Goal: Information Seeking & Learning: Learn about a topic

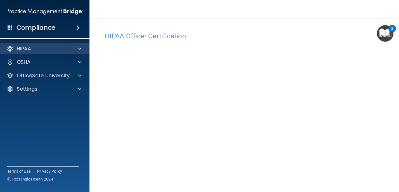
drag, startPoint x: 0, startPoint y: 0, endPoint x: 22, endPoint y: 45, distance: 50.3
click at [22, 45] on p "HIPAA" at bounding box center [24, 48] width 14 height 7
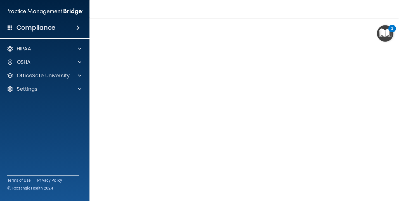
scroll to position [23, 0]
click at [383, 35] on img "Open Resource Center, 2 new notifications" at bounding box center [385, 33] width 17 height 17
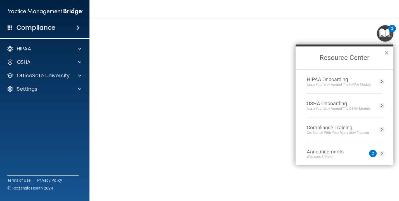
click at [393, 29] on div "2" at bounding box center [392, 32] width 2 height 7
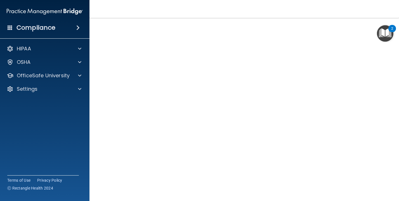
click at [389, 31] on img "Open Resource Center, 2 new notifications" at bounding box center [385, 33] width 17 height 17
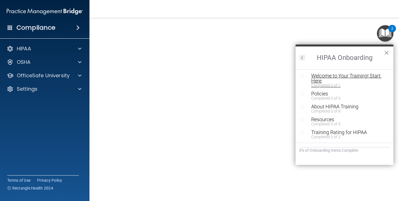
scroll to position [1, 0]
click at [304, 57] on button "Back to Resource Center Home" at bounding box center [303, 58] width 6 height 6
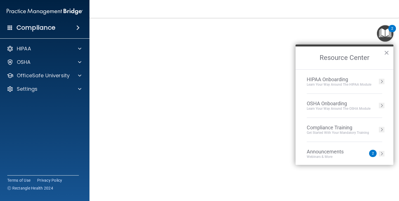
scroll to position [0, 0]
click at [320, 100] on li "OSHA Onboarding Learn your way around the OSHA module" at bounding box center [345, 106] width 76 height 24
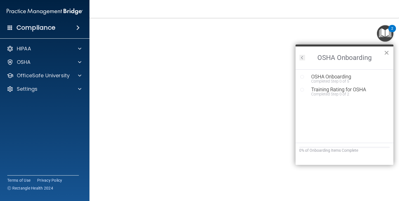
click at [388, 51] on button "×" at bounding box center [386, 52] width 5 height 9
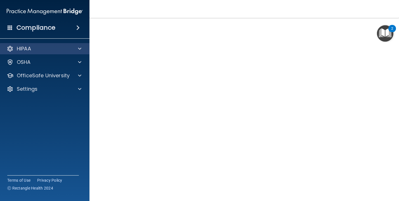
click at [82, 46] on div at bounding box center [79, 48] width 14 height 7
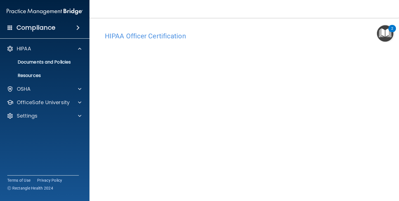
click at [183, 36] on h4 "HIPAA Officer Certification" at bounding box center [244, 35] width 279 height 7
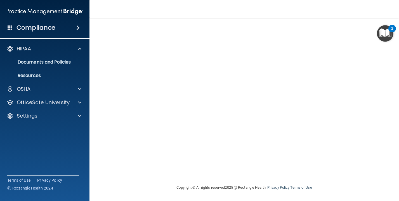
scroll to position [48, 0]
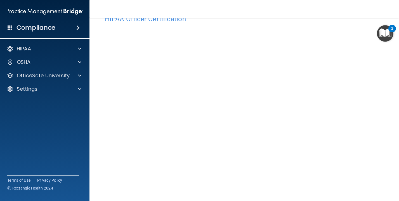
scroll to position [18, 0]
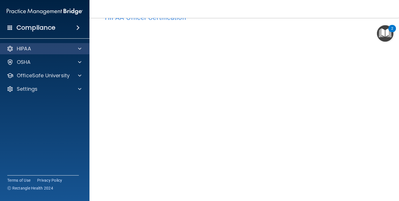
click at [68, 45] on div "HIPAA" at bounding box center [37, 48] width 69 height 7
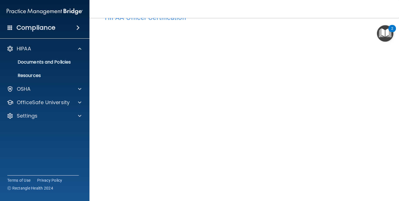
click at [380, 28] on img "Open Resource Center, 2 new notifications" at bounding box center [385, 33] width 17 height 17
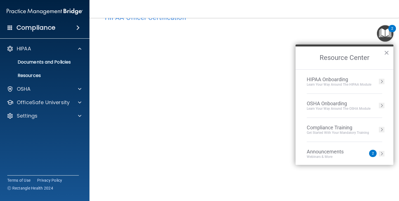
click at [330, 77] on div "HIPAA Onboarding" at bounding box center [339, 79] width 65 height 6
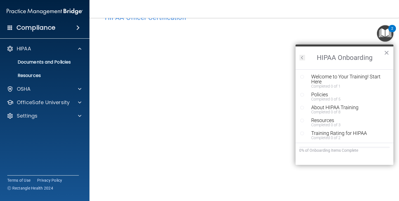
scroll to position [0, 0]
click at [311, 76] on div "Welcome to Your Training! Start Here" at bounding box center [348, 79] width 75 height 10
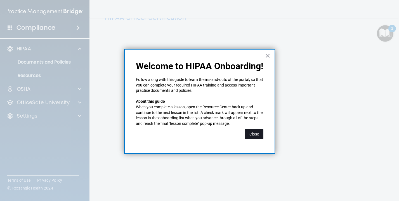
click at [252, 135] on button "Close" at bounding box center [254, 134] width 18 height 10
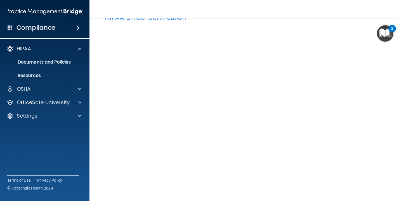
click at [385, 34] on img "Open Resource Center, 2 new notifications" at bounding box center [385, 33] width 17 height 17
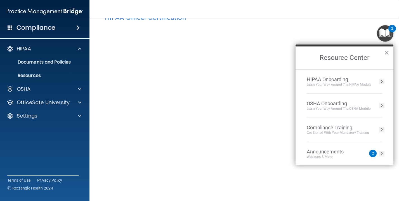
click at [333, 81] on div "HIPAA Onboarding" at bounding box center [339, 79] width 65 height 6
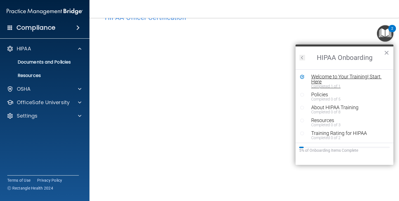
click at [333, 81] on div "Welcome to Your Training! Start Here" at bounding box center [348, 79] width 75 height 10
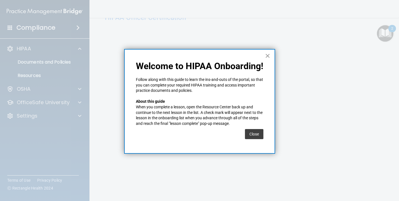
click at [269, 56] on button "×" at bounding box center [267, 55] width 5 height 9
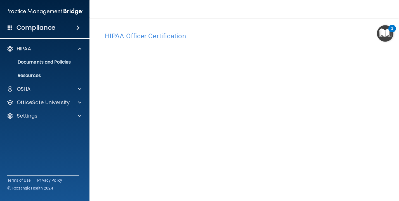
click at [145, 32] on div "HIPAA Officer Certification" at bounding box center [244, 36] width 287 height 14
click at [83, 45] on div at bounding box center [79, 48] width 14 height 7
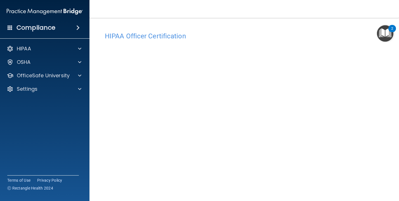
click at [80, 24] on span at bounding box center [77, 27] width 3 height 7
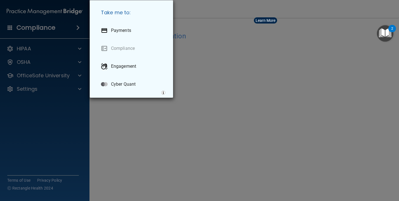
click at [95, 136] on div "Take me to: Payments Compliance Engagement Cyber Quant" at bounding box center [199, 100] width 399 height 201
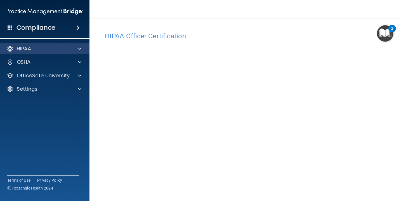
click at [83, 45] on div at bounding box center [79, 48] width 14 height 7
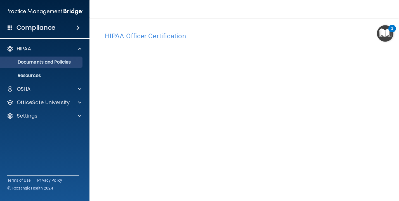
click at [67, 59] on p "Documents and Policies" at bounding box center [42, 62] width 76 height 6
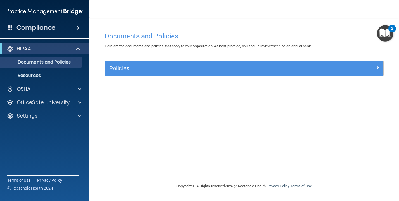
click at [80, 24] on span at bounding box center [77, 27] width 3 height 7
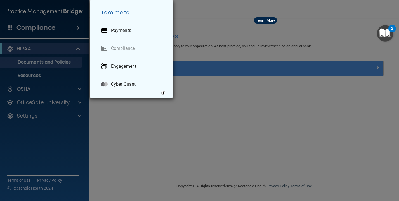
click at [111, 57] on div "Take me to: Payments Compliance Engagement Cyber Quant" at bounding box center [199, 100] width 399 height 201
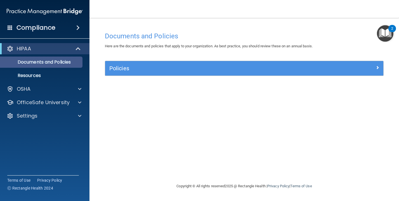
click at [70, 61] on link "Documents and Policies" at bounding box center [38, 62] width 88 height 11
click at [76, 47] on span at bounding box center [78, 48] width 5 height 7
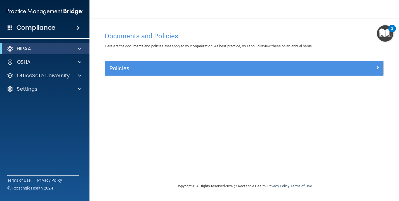
click at [76, 46] on div at bounding box center [79, 48] width 14 height 7
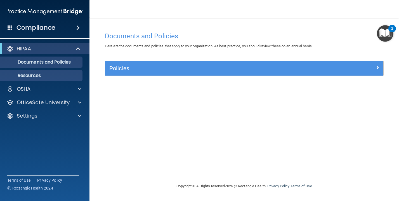
click at [61, 73] on p "Resources" at bounding box center [42, 76] width 76 height 6
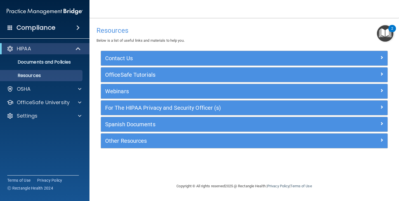
click at [76, 46] on span at bounding box center [78, 48] width 5 height 7
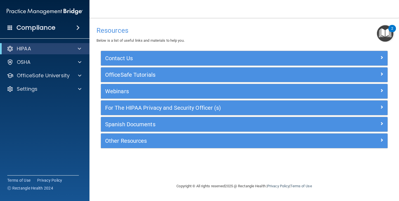
click at [77, 24] on span at bounding box center [77, 27] width 3 height 7
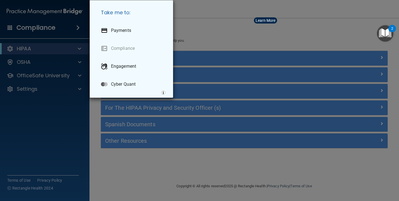
click at [79, 62] on div "Take me to: Payments Compliance Engagement Cyber Quant" at bounding box center [199, 100] width 399 height 201
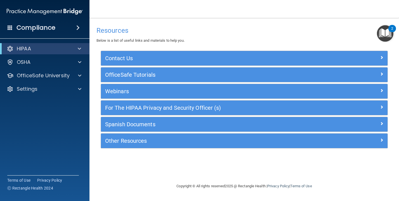
click at [80, 46] on span at bounding box center [79, 48] width 3 height 7
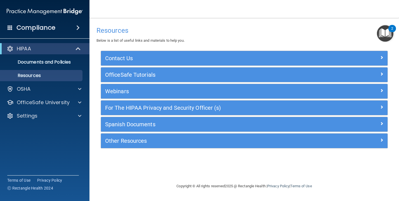
click at [140, 114] on div "For The HIPAA Privacy and Security Officer (s)" at bounding box center [244, 107] width 287 height 15
click at [156, 103] on div "For The HIPAA Privacy and Security Officer (s)" at bounding box center [208, 107] width 215 height 9
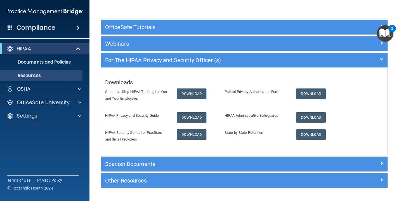
scroll to position [48, 0]
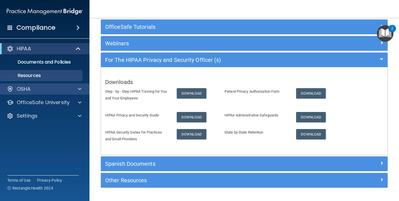
click at [81, 87] on span at bounding box center [79, 89] width 3 height 7
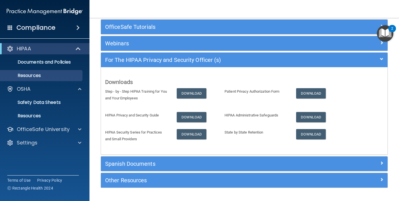
click at [380, 31] on img "Open Resource Center, 2 new notifications" at bounding box center [385, 33] width 17 height 17
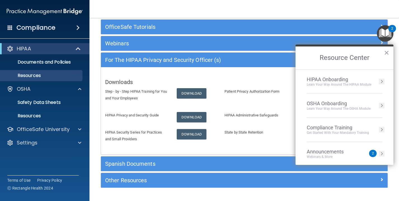
click at [348, 82] on div "HIPAA Onboarding" at bounding box center [339, 79] width 65 height 6
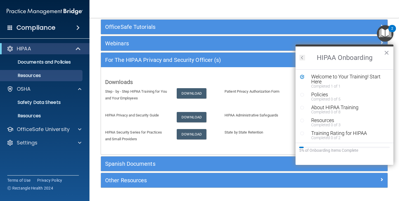
scroll to position [0, 0]
click at [316, 97] on div "Completed 0 of 5" at bounding box center [348, 99] width 75 height 4
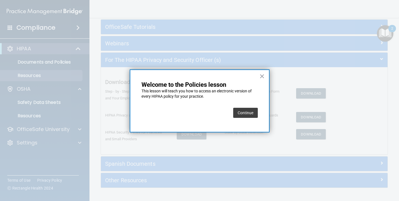
click at [253, 112] on button "Continue" at bounding box center [245, 113] width 25 height 10
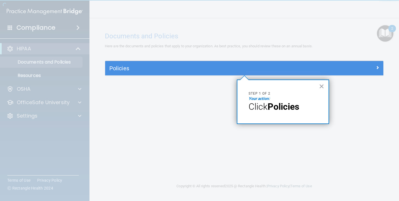
click at [279, 108] on strong "Policies" at bounding box center [284, 106] width 32 height 11
click at [261, 98] on em "Your action:" at bounding box center [259, 98] width 21 height 4
click at [280, 109] on strong "Policies" at bounding box center [284, 106] width 32 height 11
click at [200, 69] on h5 "Policies" at bounding box center [209, 68] width 200 height 6
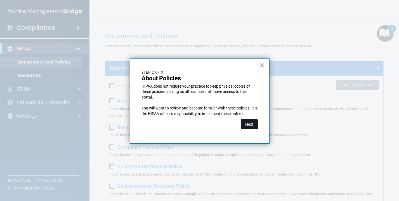
click at [250, 125] on button "Next" at bounding box center [249, 124] width 17 height 10
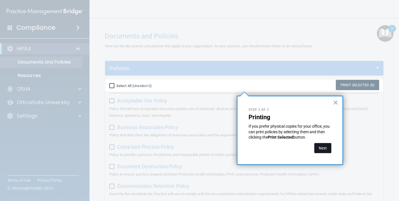
click at [322, 146] on button "Next" at bounding box center [322, 148] width 17 height 10
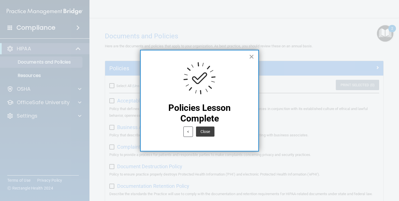
click at [251, 56] on button "×" at bounding box center [251, 56] width 5 height 9
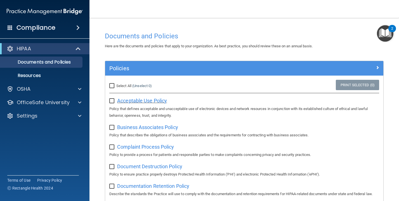
click at [126, 100] on span "Acceptable Use Policy" at bounding box center [142, 101] width 50 height 6
click at [112, 100] on input "checkbox" at bounding box center [112, 101] width 6 height 4
checkbox input "true"
click at [113, 125] on input "checkbox" at bounding box center [112, 127] width 6 height 4
checkbox input "true"
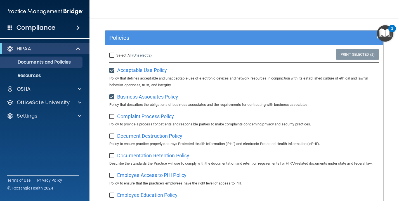
scroll to position [36, 0]
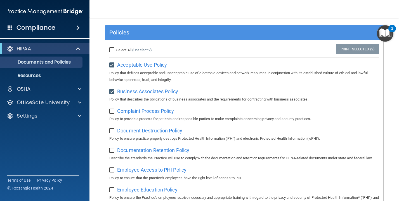
click at [114, 110] on input "checkbox" at bounding box center [112, 111] width 6 height 4
checkbox input "true"
click at [114, 129] on input "checkbox" at bounding box center [112, 131] width 6 height 4
checkbox input "true"
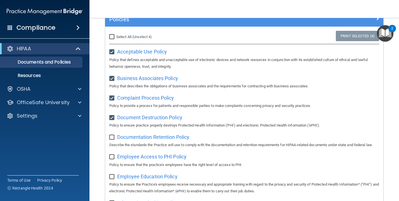
scroll to position [50, 0]
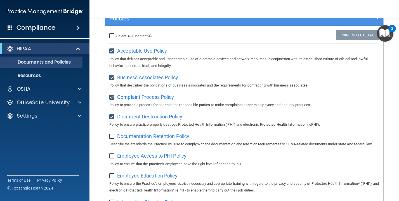
click at [113, 137] on div "Documentation Retention Policy Describe the standards the Practice will use to …" at bounding box center [244, 139] width 270 height 16
click at [111, 136] on input "checkbox" at bounding box center [112, 136] width 6 height 4
checkbox input "true"
click at [112, 154] on input "checkbox" at bounding box center [112, 156] width 6 height 4
checkbox input "true"
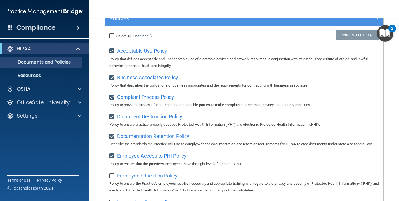
scroll to position [76, 0]
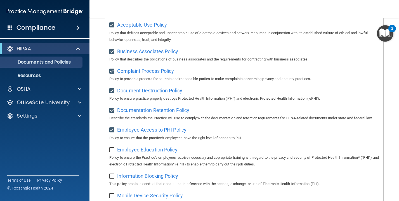
click at [113, 148] on input "checkbox" at bounding box center [112, 150] width 6 height 4
checkbox input "true"
click at [114, 174] on input "checkbox" at bounding box center [112, 176] width 6 height 4
checkbox input "true"
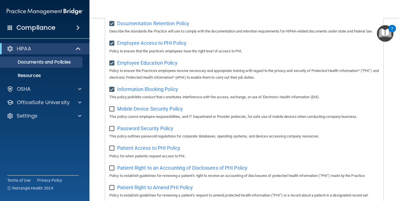
scroll to position [163, 0]
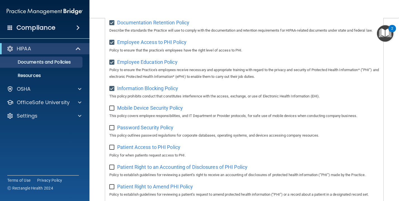
click at [113, 106] on input "checkbox" at bounding box center [112, 108] width 6 height 4
checkbox input "true"
click at [112, 126] on input "checkbox" at bounding box center [112, 128] width 6 height 4
checkbox input "true"
click at [113, 145] on input "checkbox" at bounding box center [112, 147] width 6 height 4
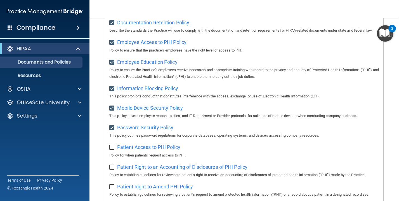
checkbox input "true"
click at [113, 165] on input "checkbox" at bounding box center [112, 167] width 6 height 4
checkbox input "true"
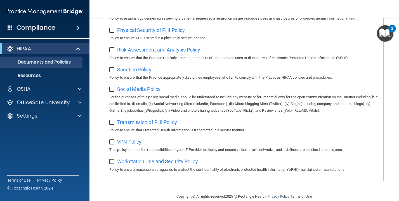
click at [111, 159] on input "checkbox" at bounding box center [112, 161] width 6 height 4
checkbox input "true"
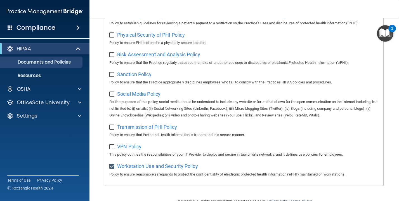
click at [111, 145] on input "checkbox" at bounding box center [112, 147] width 6 height 4
checkbox input "true"
click at [113, 122] on label at bounding box center [112, 125] width 7 height 6
click at [113, 125] on input "checkbox" at bounding box center [112, 127] width 6 height 4
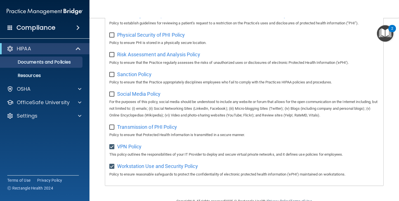
checkbox input "true"
click at [110, 92] on input "checkbox" at bounding box center [112, 94] width 6 height 4
checkbox input "true"
click at [112, 72] on input "checkbox" at bounding box center [112, 74] width 6 height 4
checkbox input "true"
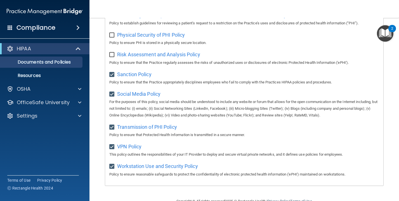
click at [113, 53] on input "checkbox" at bounding box center [112, 55] width 6 height 4
checkbox input "true"
click at [112, 39] on p "Policy to ensure PHI is stored in a physically secure location." at bounding box center [244, 42] width 270 height 7
click at [113, 32] on div "Physical Security of PHI Policy Policy to ensure PHI is stored in a physically …" at bounding box center [244, 38] width 270 height 16
click at [111, 33] on input "checkbox" at bounding box center [112, 35] width 6 height 4
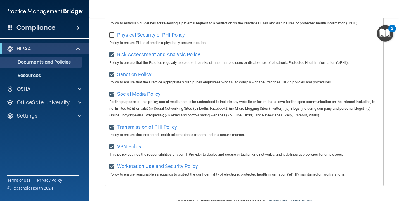
checkbox input "true"
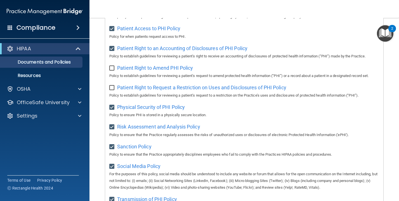
scroll to position [274, 0]
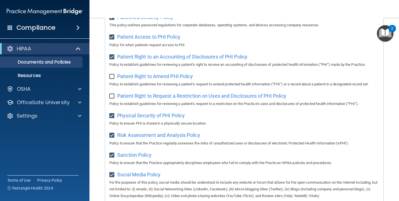
click at [110, 74] on input "checkbox" at bounding box center [112, 76] width 6 height 4
checkbox input "true"
click at [111, 94] on input "checkbox" at bounding box center [112, 96] width 6 height 4
checkbox input "true"
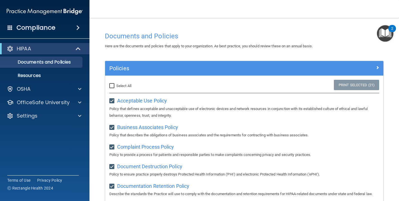
scroll to position [0, 0]
click at [114, 85] on input "Select All (Unselect 21) Unselect All" at bounding box center [112, 86] width 6 height 4
click at [114, 86] on input "Select All (Unselect 21) Unselect All" at bounding box center [112, 86] width 6 height 4
checkbox input "false"
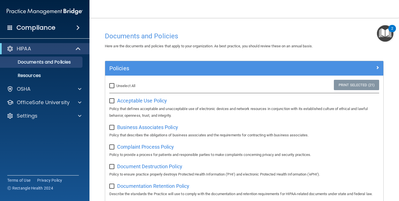
checkbox input "false"
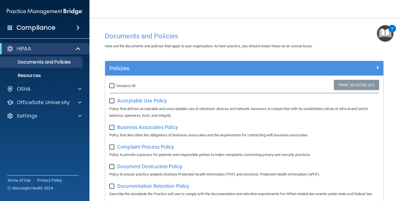
checkbox input "false"
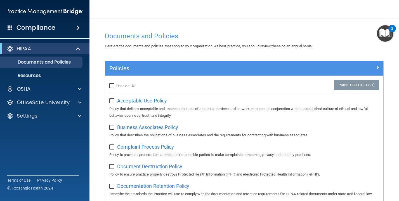
checkbox input "false"
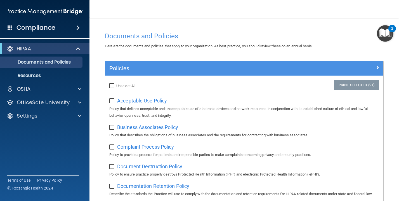
checkbox input "false"
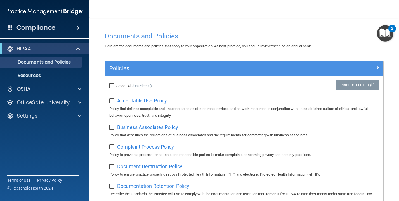
click at [77, 25] on span at bounding box center [77, 27] width 3 height 7
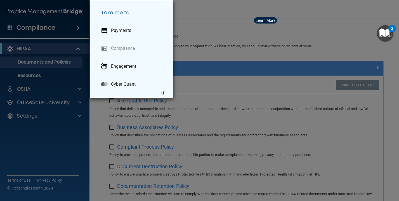
click at [77, 26] on div "Take me to: Payments Compliance Engagement Cyber Quant" at bounding box center [199, 100] width 399 height 201
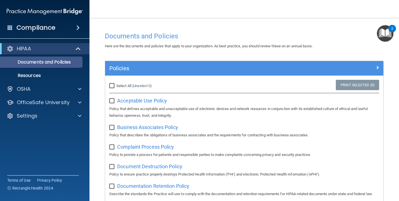
click at [76, 57] on link "Documents and Policies" at bounding box center [38, 62] width 88 height 11
click at [77, 48] on span at bounding box center [78, 48] width 5 height 7
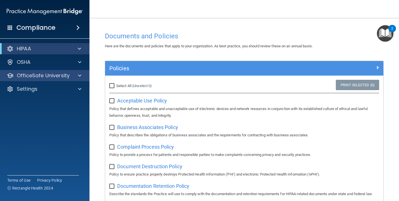
click at [67, 72] on p "OfficeSafe University" at bounding box center [43, 75] width 53 height 7
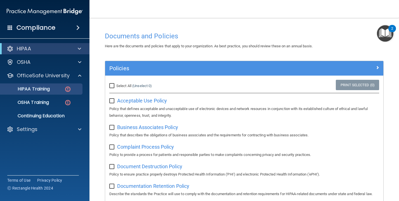
click at [62, 86] on div "HIPAA Training" at bounding box center [42, 89] width 76 height 6
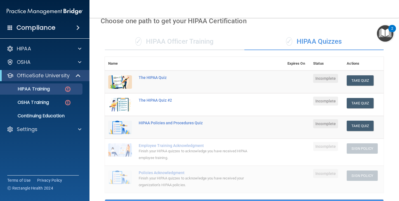
scroll to position [16, 0]
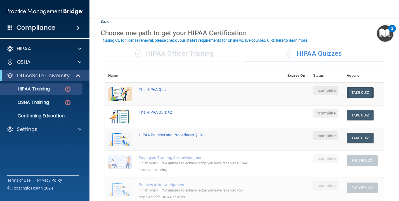
click at [362, 87] on button "Take Quiz" at bounding box center [360, 92] width 27 height 10
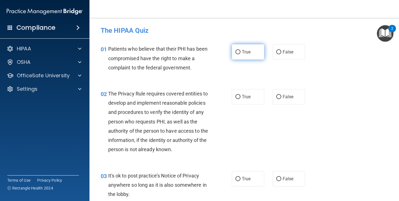
click at [240, 49] on label "True" at bounding box center [248, 51] width 32 height 15
click at [240, 50] on input "True" at bounding box center [238, 52] width 5 height 4
radio input "true"
click at [238, 52] on input "True" at bounding box center [238, 52] width 5 height 4
click at [237, 53] on input "True" at bounding box center [238, 52] width 5 height 4
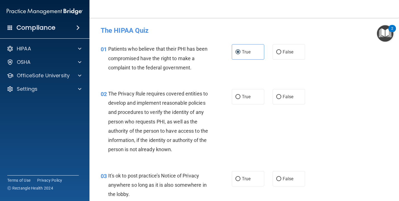
click at [201, 94] on span "The Privacy Rule requires covered entities to develop and implement reasonable …" at bounding box center [158, 122] width 100 height 62
click at [238, 98] on input "True" at bounding box center [238, 97] width 5 height 4
radio input "true"
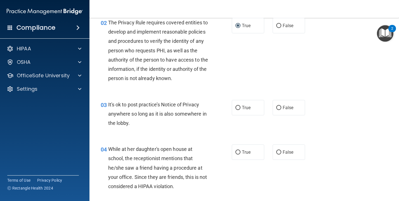
scroll to position [73, 0]
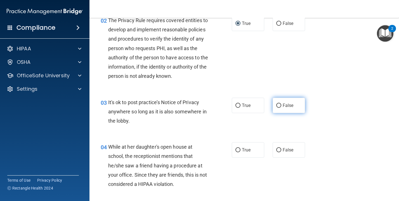
click at [279, 105] on input "False" at bounding box center [278, 106] width 5 height 4
radio input "true"
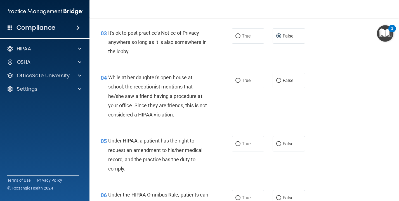
scroll to position [146, 0]
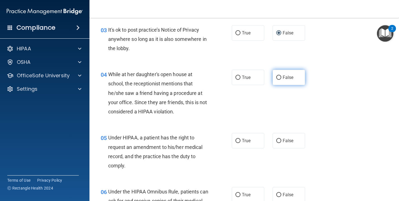
click at [282, 78] on label "False" at bounding box center [289, 77] width 32 height 15
click at [281, 78] on input "False" at bounding box center [278, 78] width 5 height 4
radio input "true"
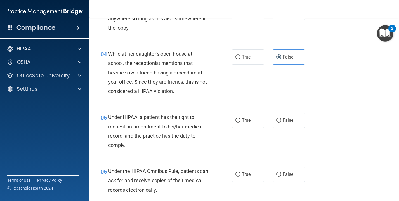
scroll to position [180, 0]
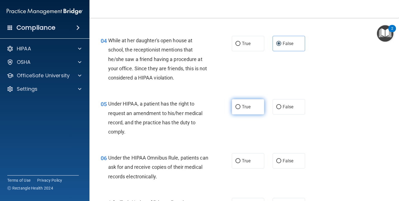
click at [237, 106] on input "True" at bounding box center [238, 107] width 5 height 4
radio input "true"
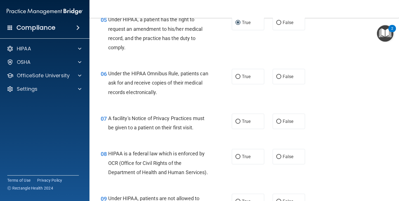
scroll to position [265, 0]
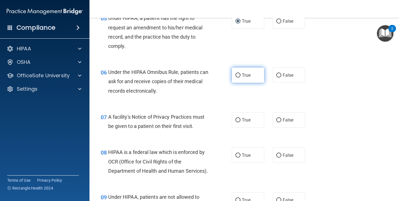
click at [246, 77] on label "True" at bounding box center [248, 74] width 32 height 15
click at [241, 77] on input "True" at bounding box center [238, 75] width 5 height 4
radio input "true"
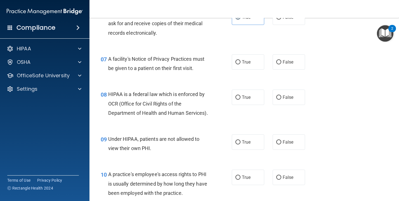
scroll to position [325, 0]
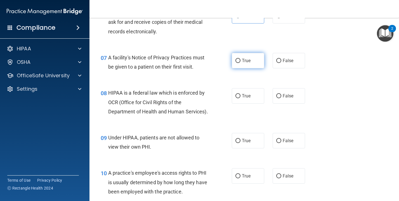
click at [252, 62] on label "True" at bounding box center [248, 60] width 32 height 15
click at [241, 62] on input "True" at bounding box center [238, 61] width 5 height 4
radio input "true"
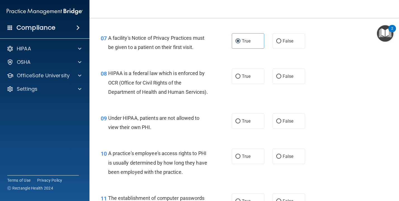
scroll to position [345, 0]
click at [236, 74] on input "True" at bounding box center [238, 76] width 5 height 4
radio input "true"
click at [275, 120] on label "False" at bounding box center [289, 120] width 32 height 15
click at [276, 120] on input "False" at bounding box center [278, 121] width 5 height 4
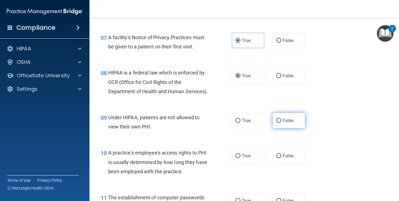
radio input "true"
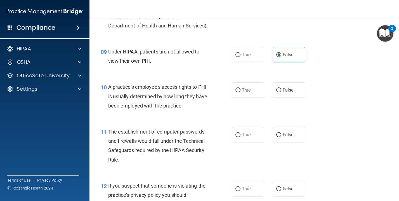
scroll to position [411, 0]
click at [292, 93] on label "False" at bounding box center [289, 89] width 32 height 15
click at [281, 92] on input "False" at bounding box center [278, 90] width 5 height 4
radio input "true"
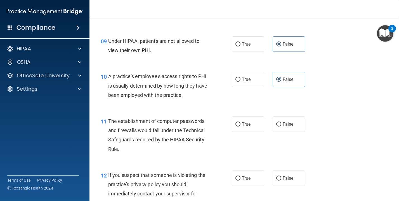
scroll to position [420, 0]
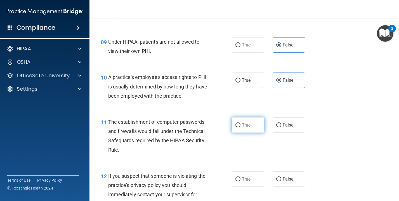
click at [234, 125] on label "True" at bounding box center [248, 124] width 32 height 15
click at [236, 125] on input "True" at bounding box center [238, 125] width 5 height 4
radio input "true"
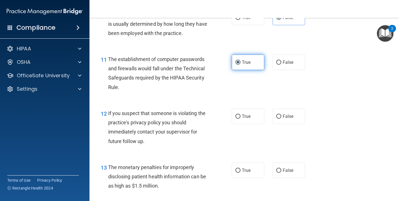
scroll to position [484, 0]
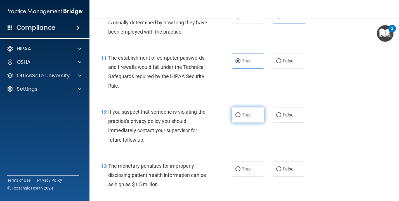
click at [249, 109] on label "True" at bounding box center [248, 114] width 32 height 15
click at [241, 113] on input "True" at bounding box center [238, 115] width 5 height 4
radio input "true"
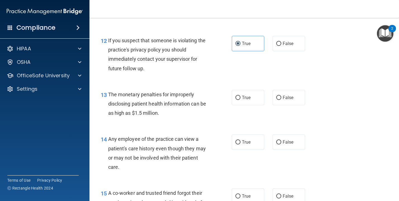
scroll to position [556, 0]
click at [239, 99] on label "True" at bounding box center [248, 97] width 32 height 15
click at [239, 99] on input "True" at bounding box center [238, 97] width 5 height 4
radio input "true"
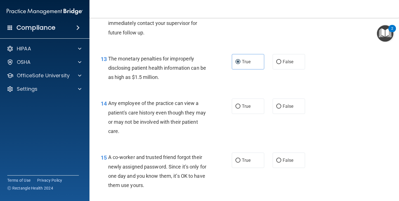
scroll to position [604, 0]
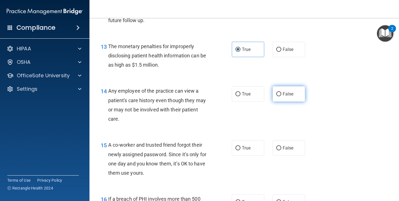
click at [283, 91] on span "False" at bounding box center [288, 93] width 11 height 5
click at [281, 92] on input "False" at bounding box center [278, 94] width 5 height 4
radio input "true"
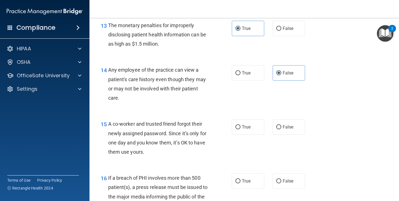
scroll to position [625, 0]
click at [275, 125] on label "False" at bounding box center [289, 126] width 32 height 15
click at [276, 125] on input "False" at bounding box center [278, 127] width 5 height 4
radio input "true"
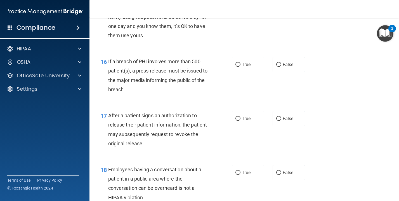
scroll to position [742, 0]
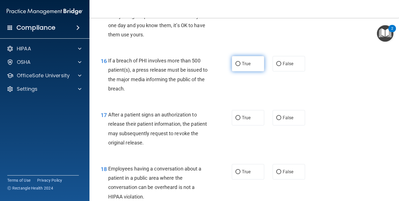
click at [257, 61] on label "True" at bounding box center [248, 63] width 32 height 15
click at [241, 62] on input "True" at bounding box center [238, 64] width 5 height 4
radio input "true"
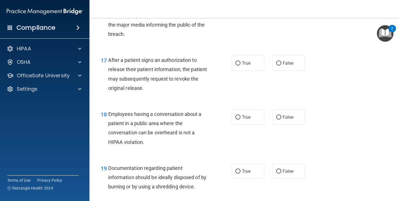
scroll to position [796, 0]
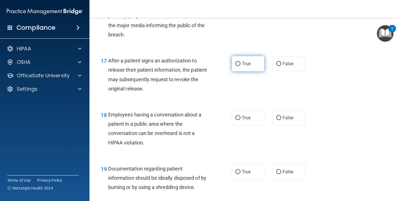
click at [259, 67] on label "True" at bounding box center [248, 63] width 32 height 15
click at [241, 66] on input "True" at bounding box center [238, 64] width 5 height 4
radio input "true"
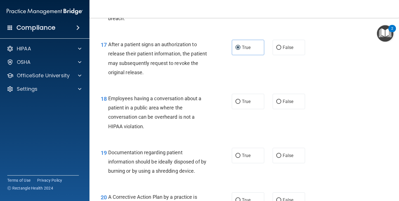
scroll to position [821, 0]
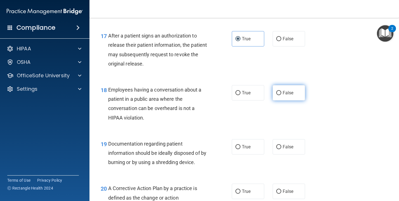
click at [276, 91] on input "False" at bounding box center [278, 93] width 5 height 4
radio input "true"
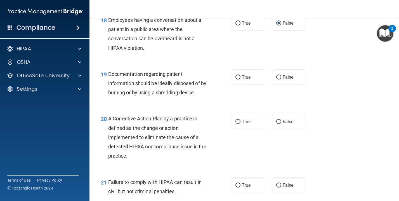
scroll to position [892, 0]
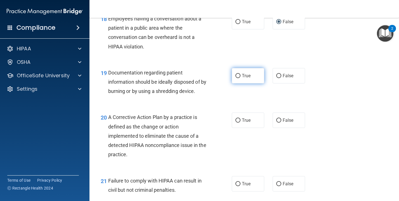
click at [245, 73] on span "True" at bounding box center [246, 75] width 9 height 5
click at [241, 74] on input "True" at bounding box center [238, 76] width 5 height 4
radio input "true"
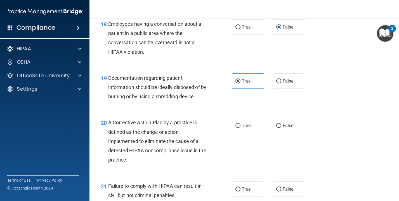
scroll to position [903, 0]
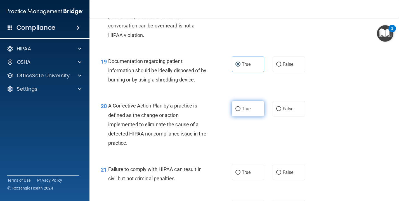
click at [244, 108] on label "True" at bounding box center [248, 108] width 32 height 15
click at [241, 108] on input "True" at bounding box center [238, 109] width 5 height 4
radio input "true"
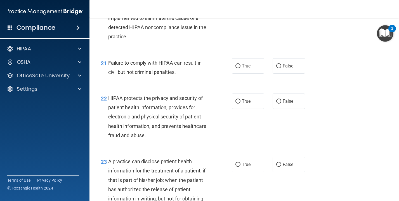
scroll to position [1011, 0]
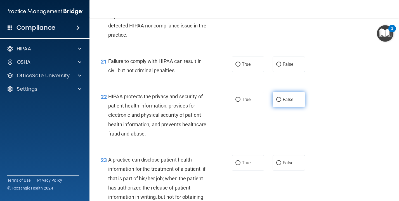
click at [290, 97] on span "False" at bounding box center [288, 99] width 11 height 5
click at [281, 98] on input "False" at bounding box center [278, 100] width 5 height 4
radio input "true"
click at [299, 60] on label "False" at bounding box center [289, 64] width 32 height 15
click at [281, 62] on input "False" at bounding box center [278, 64] width 5 height 4
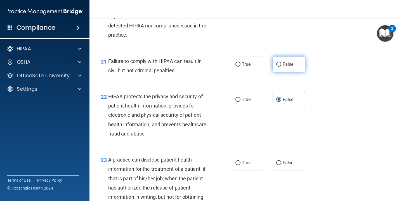
radio input "true"
click at [280, 98] on input "False" at bounding box center [278, 100] width 5 height 4
click at [259, 98] on label "True" at bounding box center [248, 99] width 32 height 15
click at [241, 98] on input "True" at bounding box center [238, 100] width 5 height 4
radio input "true"
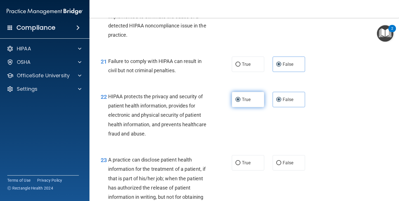
radio input "false"
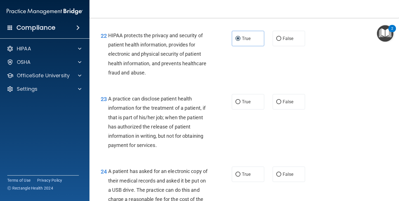
scroll to position [1073, 0]
click at [251, 101] on label "True" at bounding box center [248, 101] width 32 height 15
click at [241, 101] on input "True" at bounding box center [238, 102] width 5 height 4
radio input "true"
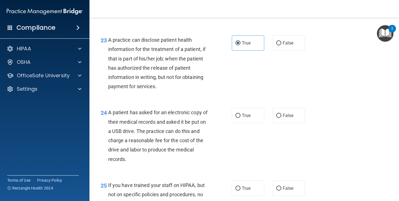
scroll to position [1133, 0]
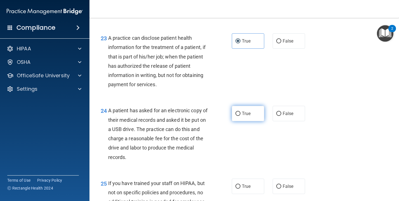
click at [239, 106] on label "True" at bounding box center [248, 113] width 32 height 15
click at [239, 112] on input "True" at bounding box center [238, 114] width 5 height 4
radio input "true"
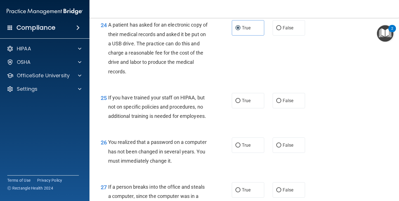
scroll to position [1221, 0]
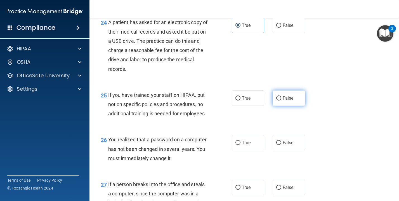
click at [275, 96] on label "False" at bounding box center [289, 97] width 32 height 15
click at [276, 96] on input "False" at bounding box center [278, 98] width 5 height 4
radio input "true"
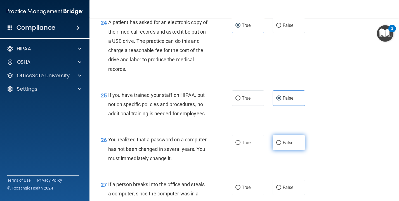
click at [277, 144] on label "False" at bounding box center [289, 142] width 32 height 15
click at [277, 144] on input "False" at bounding box center [278, 143] width 5 height 4
radio input "true"
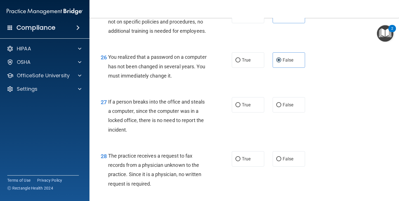
scroll to position [1306, 0]
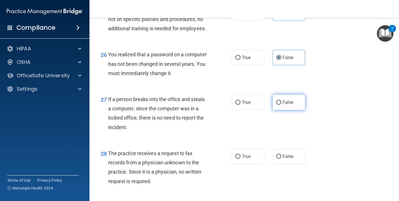
click at [274, 95] on label "False" at bounding box center [289, 102] width 32 height 15
click at [276, 100] on input "False" at bounding box center [278, 102] width 5 height 4
radio input "true"
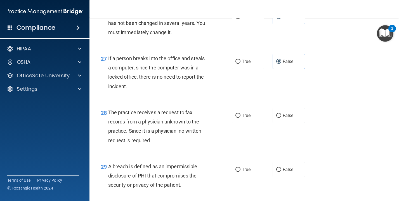
scroll to position [1348, 0]
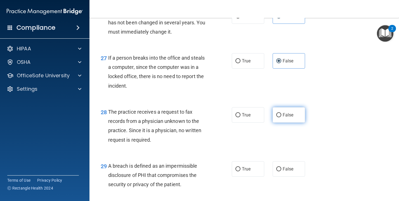
click at [283, 112] on span "False" at bounding box center [288, 114] width 11 height 5
click at [281, 113] on input "False" at bounding box center [278, 115] width 5 height 4
radio input "true"
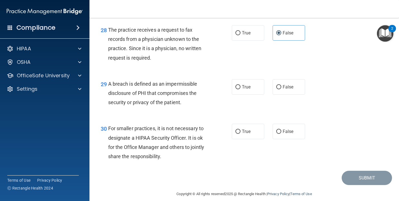
scroll to position [1404, 0]
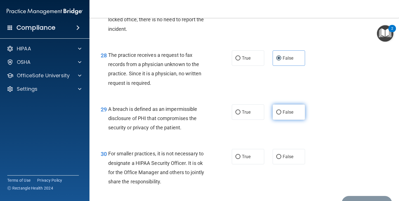
click at [280, 109] on label "False" at bounding box center [289, 111] width 32 height 15
click at [280, 110] on input "False" at bounding box center [278, 112] width 5 height 4
radio input "true"
click at [249, 154] on span "True" at bounding box center [246, 156] width 9 height 5
click at [241, 155] on input "True" at bounding box center [238, 157] width 5 height 4
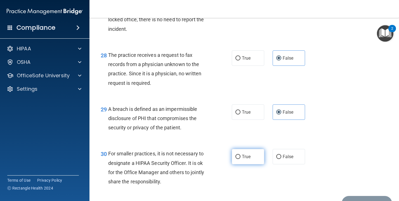
radio input "true"
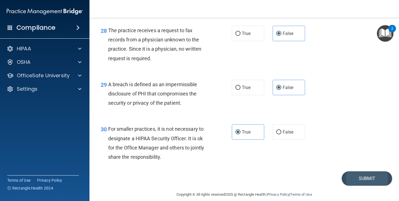
scroll to position [1429, 0]
click at [355, 172] on button "Submit" at bounding box center [367, 178] width 50 height 14
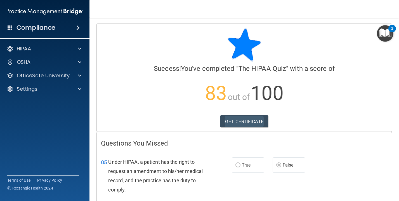
click at [260, 118] on link "GET CERTIFICATE" at bounding box center [244, 121] width 48 height 12
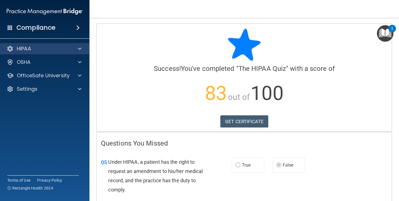
click at [70, 45] on div "HIPAA" at bounding box center [37, 48] width 69 height 7
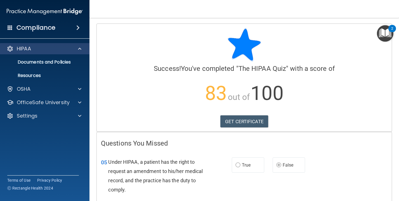
click at [81, 45] on span at bounding box center [79, 48] width 3 height 7
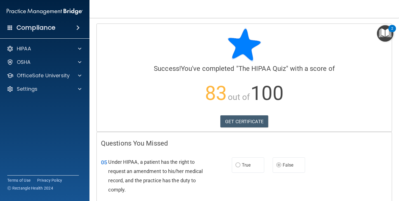
click at [348, 0] on nav "Toggle navigation Emma Lachey enlachey@gmail.com Manage My Enterprise Coweta De…" at bounding box center [245, 9] width 310 height 18
click at [80, 45] on span at bounding box center [79, 48] width 3 height 7
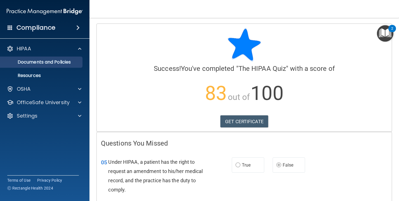
click at [81, 59] on link "Documents and Policies" at bounding box center [38, 62] width 88 height 11
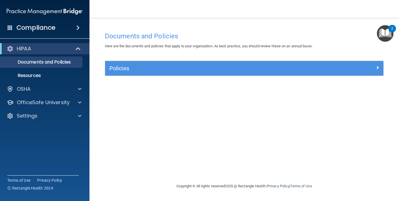
click at [158, 66] on h5 "Policies" at bounding box center [209, 68] width 200 height 6
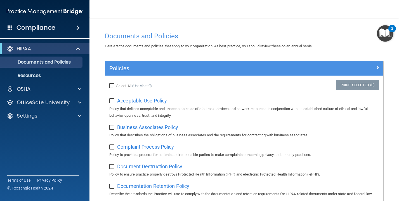
click at [114, 85] on input "Select All (Unselect 0) Unselect All" at bounding box center [112, 86] width 6 height 4
checkbox input "true"
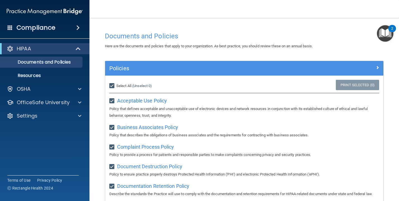
checkbox input "true"
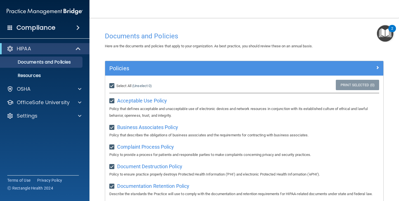
checkbox input "true"
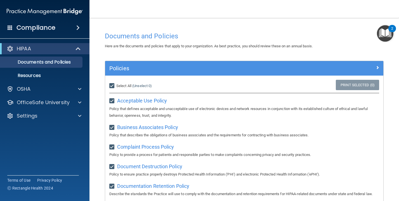
checkbox input "true"
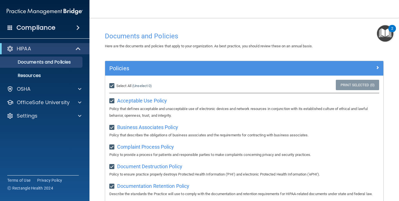
checkbox input "true"
click at [113, 85] on input "Select All (Unselect 21) Unselect All" at bounding box center [112, 86] width 6 height 4
checkbox input "false"
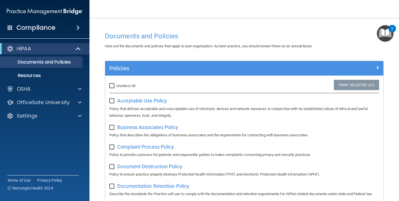
checkbox input "false"
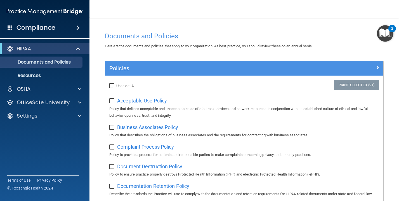
checkbox input "false"
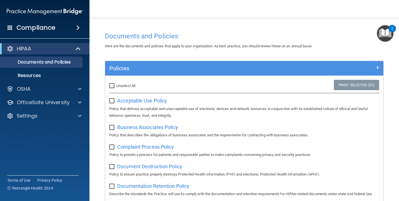
checkbox input "false"
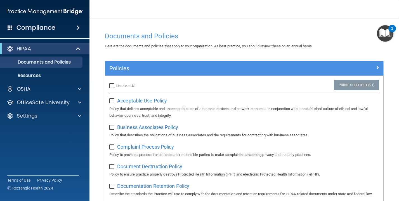
checkbox input "false"
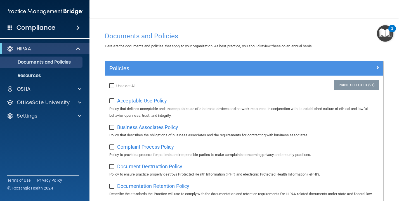
checkbox input "false"
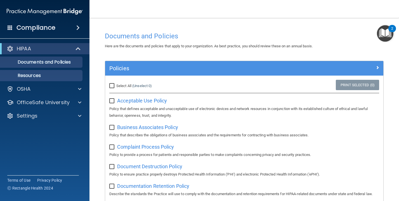
click at [62, 73] on p "Resources" at bounding box center [42, 76] width 76 height 6
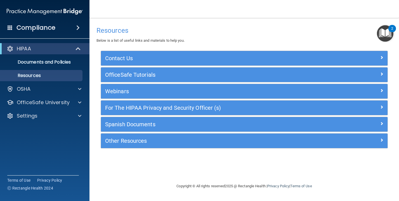
click at [128, 109] on h5 "For The HIPAA Privacy and Security Officer (s)" at bounding box center [208, 108] width 207 height 6
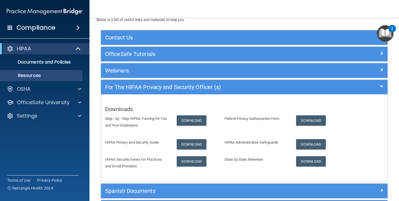
scroll to position [6, 0]
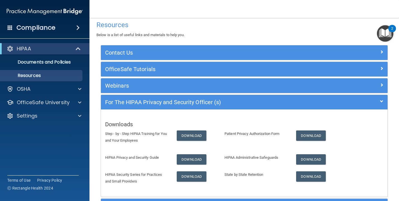
click at [144, 100] on h5 "For The HIPAA Privacy and Security Officer (s)" at bounding box center [208, 102] width 207 height 6
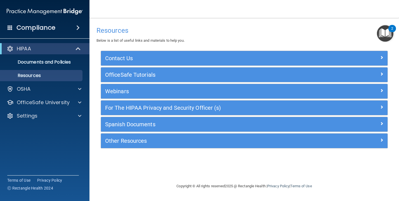
scroll to position [0, 0]
click at [85, 86] on div at bounding box center [79, 89] width 14 height 7
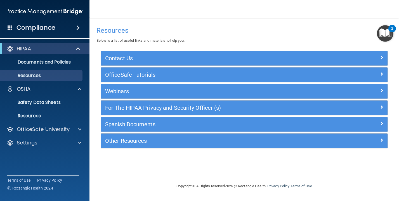
click at [81, 46] on span at bounding box center [78, 48] width 5 height 7
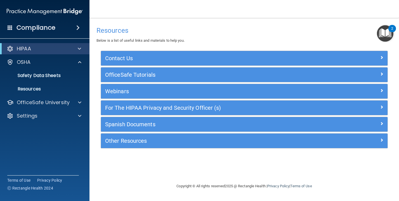
click at [80, 45] on span at bounding box center [79, 48] width 3 height 7
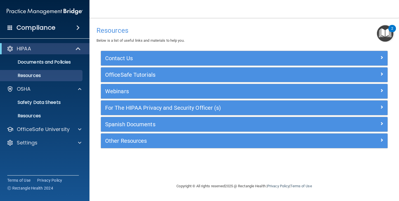
click at [80, 24] on span at bounding box center [77, 27] width 3 height 7
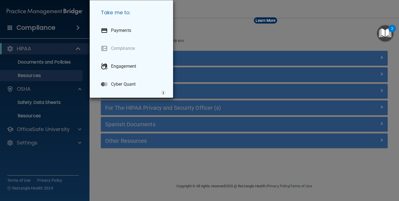
click at [77, 28] on div "Take me to: Payments Compliance Engagement Cyber Quant" at bounding box center [199, 100] width 399 height 201
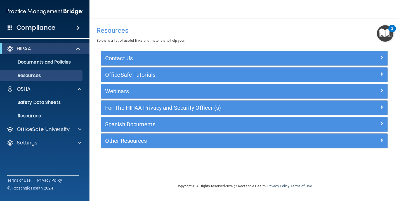
click at [13, 45] on div at bounding box center [10, 48] width 7 height 7
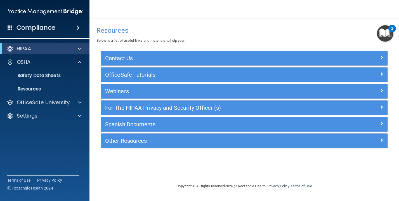
click at [16, 45] on div "HIPAA" at bounding box center [37, 48] width 69 height 7
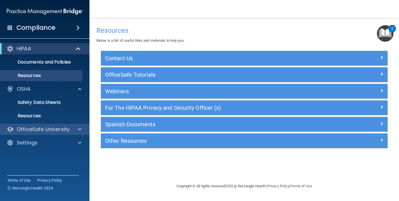
click at [29, 128] on p "OfficeSafe University" at bounding box center [43, 129] width 53 height 7
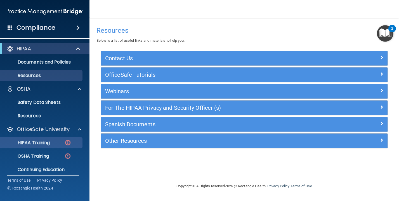
click at [41, 140] on p "HIPAA Training" at bounding box center [27, 143] width 46 height 6
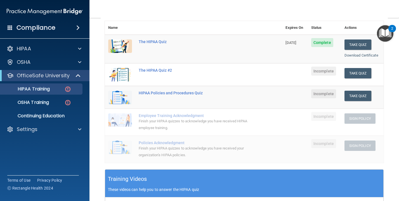
scroll to position [66, 0]
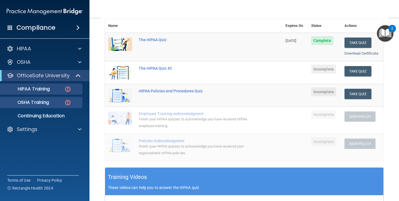
click at [70, 99] on img at bounding box center [67, 102] width 7 height 7
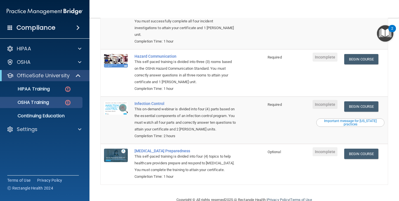
scroll to position [90, 0]
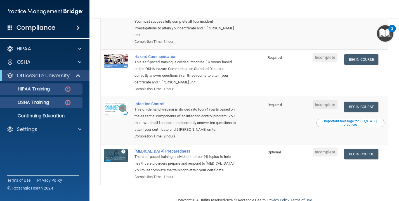
click at [68, 83] on link "HIPAA Training" at bounding box center [38, 88] width 88 height 11
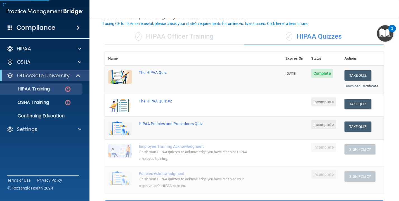
scroll to position [32, 0]
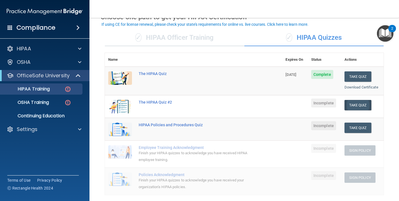
click at [355, 103] on button "Take Quiz" at bounding box center [358, 105] width 27 height 10
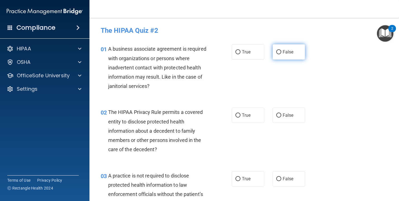
click at [281, 53] on input "False" at bounding box center [278, 52] width 5 height 4
radio input "true"
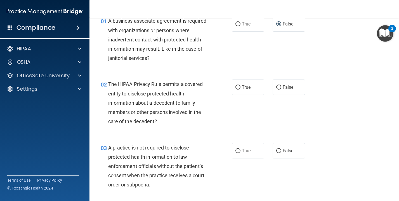
scroll to position [39, 0]
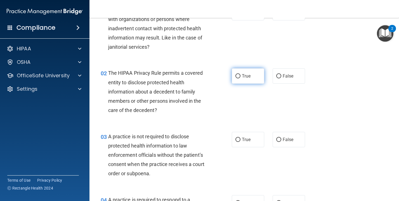
click at [238, 69] on label "True" at bounding box center [248, 75] width 32 height 15
click at [238, 74] on input "True" at bounding box center [238, 76] width 5 height 4
radio input "true"
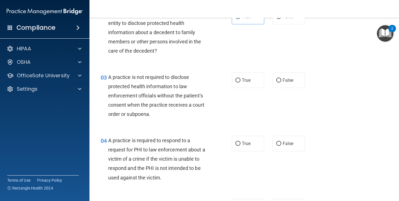
scroll to position [99, 0]
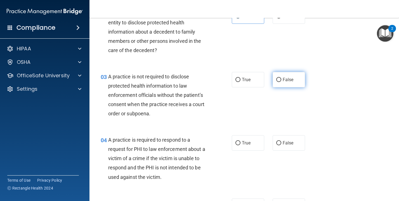
click at [283, 73] on label "False" at bounding box center [289, 79] width 32 height 15
click at [281, 78] on input "False" at bounding box center [278, 80] width 5 height 4
radio input "true"
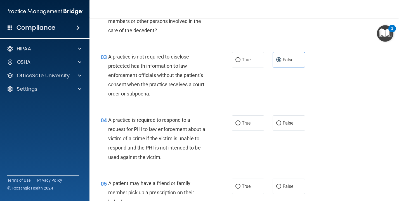
scroll to position [146, 0]
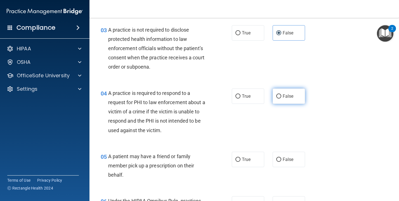
click at [286, 98] on label "False" at bounding box center [289, 95] width 32 height 15
click at [281, 98] on input "False" at bounding box center [278, 96] width 5 height 4
radio input "true"
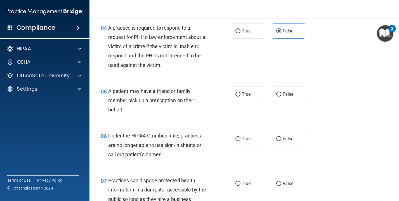
scroll to position [211, 0]
click at [236, 92] on input "True" at bounding box center [238, 94] width 5 height 4
radio input "true"
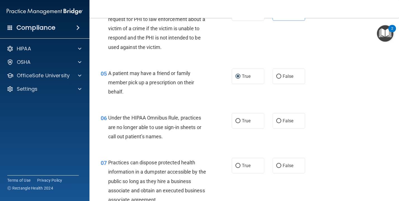
scroll to position [234, 0]
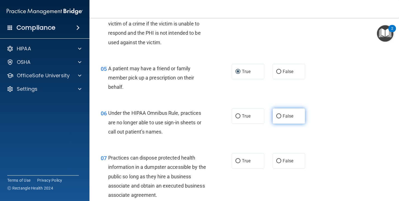
click at [273, 114] on label "False" at bounding box center [289, 115] width 32 height 15
click at [276, 114] on input "False" at bounding box center [278, 116] width 5 height 4
radio input "true"
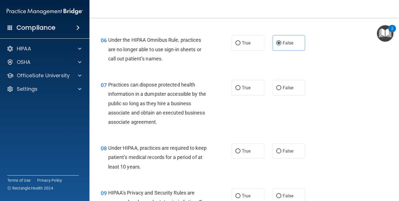
scroll to position [307, 0]
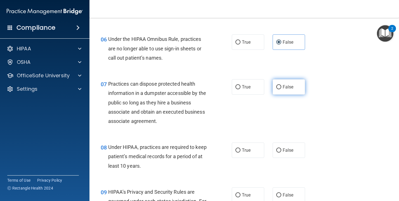
click at [279, 88] on label "False" at bounding box center [289, 86] width 32 height 15
click at [279, 88] on input "False" at bounding box center [278, 87] width 5 height 4
radio input "true"
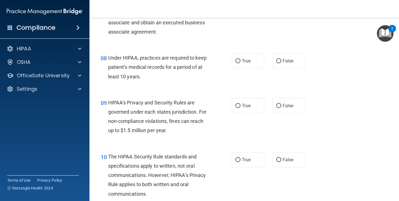
scroll to position [399, 0]
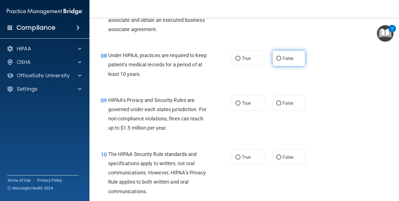
click at [287, 56] on span "False" at bounding box center [288, 58] width 11 height 5
click at [281, 57] on input "False" at bounding box center [278, 59] width 5 height 4
radio input "true"
click at [288, 97] on label "False" at bounding box center [289, 102] width 32 height 15
click at [281, 101] on input "False" at bounding box center [278, 103] width 5 height 4
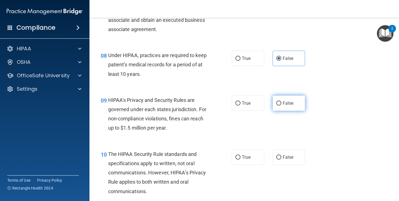
radio input "true"
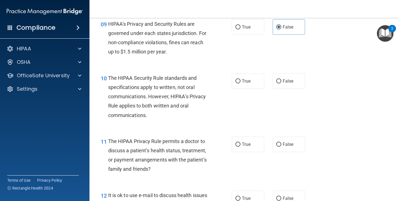
scroll to position [473, 0]
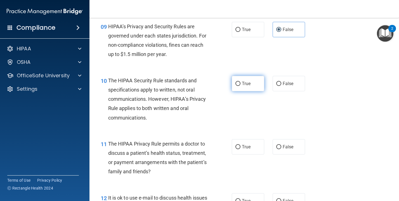
click at [256, 84] on label "True" at bounding box center [248, 83] width 32 height 15
click at [241, 84] on input "True" at bounding box center [238, 84] width 5 height 4
radio input "true"
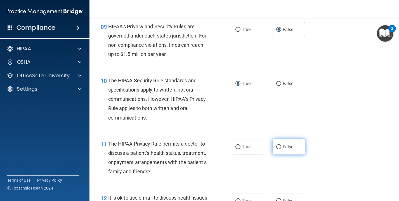
click at [282, 148] on label "False" at bounding box center [289, 146] width 32 height 15
click at [281, 148] on input "False" at bounding box center [278, 147] width 5 height 4
radio input "true"
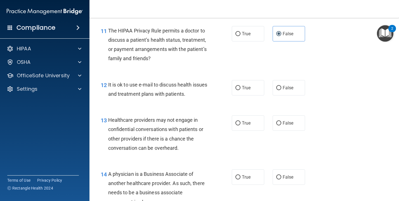
scroll to position [587, 0]
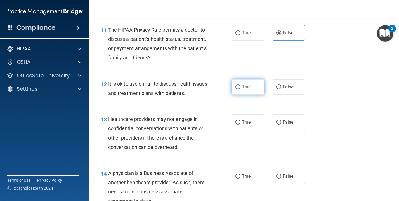
click at [258, 89] on label "True" at bounding box center [248, 86] width 32 height 15
click at [241, 89] on input "True" at bounding box center [238, 87] width 5 height 4
radio input "true"
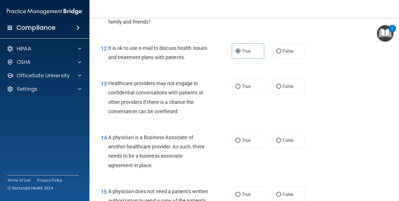
scroll to position [622, 0]
click at [281, 89] on label "False" at bounding box center [289, 86] width 32 height 15
click at [281, 89] on input "False" at bounding box center [278, 86] width 5 height 4
radio input "true"
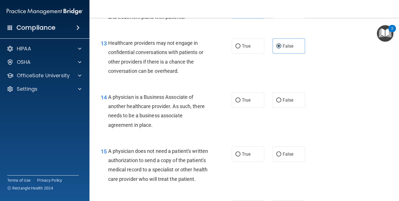
scroll to position [687, 0]
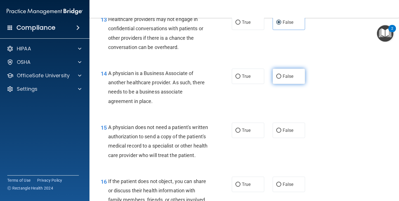
click at [290, 79] on label "False" at bounding box center [289, 76] width 32 height 15
click at [281, 79] on input "False" at bounding box center [278, 76] width 5 height 4
radio input "true"
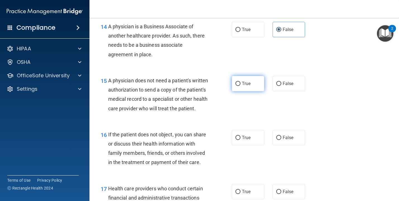
scroll to position [736, 0]
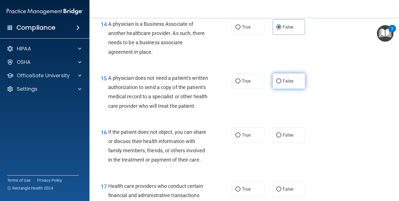
click at [283, 80] on span "False" at bounding box center [288, 80] width 11 height 5
click at [281, 80] on input "False" at bounding box center [278, 81] width 5 height 4
radio input "true"
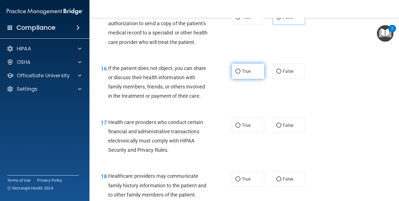
scroll to position [815, 0]
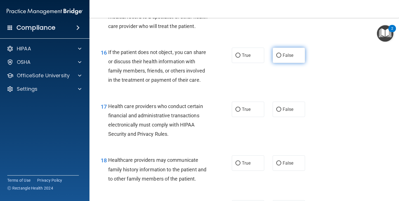
click at [278, 63] on label "False" at bounding box center [289, 55] width 32 height 15
click at [278, 58] on input "False" at bounding box center [278, 55] width 5 height 4
radio input "true"
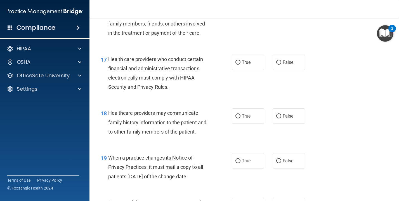
scroll to position [860, 0]
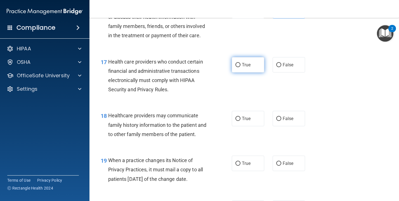
click at [246, 67] on span "True" at bounding box center [246, 64] width 9 height 5
click at [241, 67] on input "True" at bounding box center [238, 65] width 5 height 4
radio input "true"
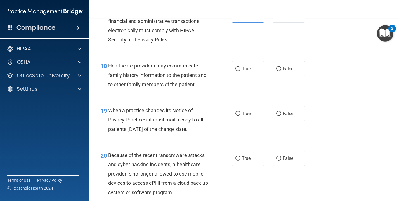
scroll to position [910, 0]
click at [245, 76] on label "True" at bounding box center [248, 68] width 32 height 15
click at [241, 71] on input "True" at bounding box center [238, 69] width 5 height 4
radio input "true"
click at [281, 116] on input "False" at bounding box center [278, 113] width 5 height 4
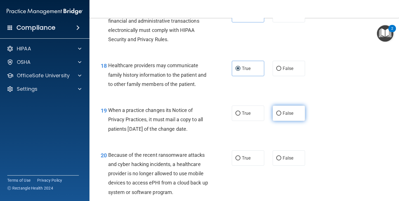
radio input "true"
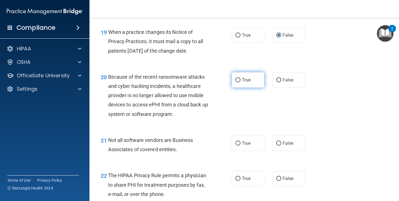
scroll to position [990, 0]
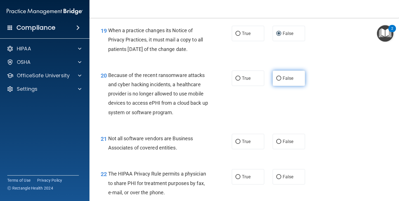
click at [291, 86] on label "False" at bounding box center [289, 77] width 32 height 15
click at [281, 81] on input "False" at bounding box center [278, 78] width 5 height 4
radio input "true"
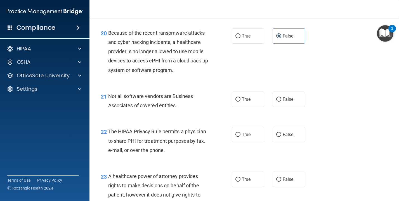
scroll to position [1032, 0]
click at [257, 107] on label "True" at bounding box center [248, 98] width 32 height 15
click at [241, 101] on input "True" at bounding box center [238, 99] width 5 height 4
radio input "true"
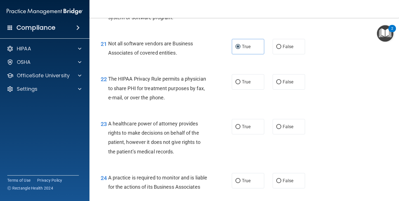
scroll to position [1085, 0]
click at [255, 89] on label "True" at bounding box center [248, 81] width 32 height 15
click at [241, 84] on input "True" at bounding box center [238, 81] width 5 height 4
radio input "true"
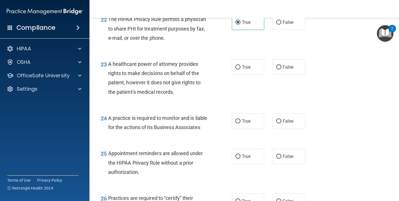
scroll to position [1145, 0]
click at [285, 64] on label "False" at bounding box center [289, 66] width 32 height 15
click at [281, 65] on input "False" at bounding box center [278, 67] width 5 height 4
radio input "true"
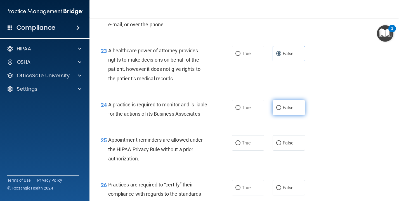
click at [289, 108] on label "False" at bounding box center [289, 107] width 32 height 15
click at [281, 108] on input "False" at bounding box center [278, 108] width 5 height 4
radio input "true"
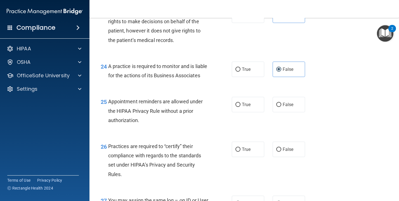
scroll to position [1202, 0]
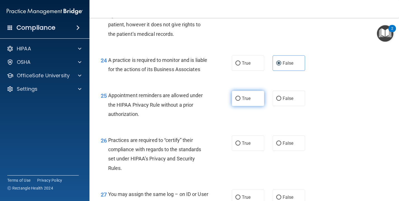
click at [264, 106] on label "True" at bounding box center [248, 98] width 32 height 15
click at [241, 101] on input "True" at bounding box center [238, 99] width 5 height 4
radio input "true"
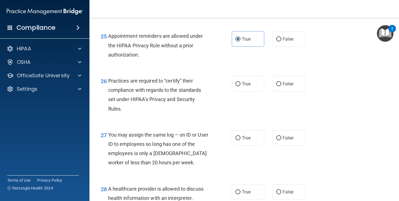
scroll to position [1262, 0]
click at [253, 91] on label "True" at bounding box center [248, 83] width 32 height 15
click at [241, 86] on input "True" at bounding box center [238, 84] width 5 height 4
radio input "true"
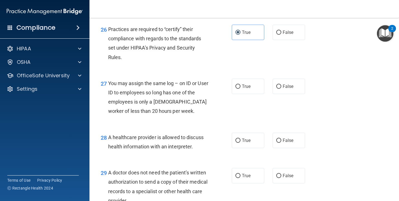
scroll to position [1319, 0]
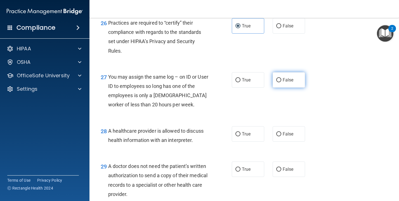
click at [294, 88] on label "False" at bounding box center [289, 79] width 32 height 15
click at [281, 82] on input "False" at bounding box center [278, 80] width 5 height 4
radio input "true"
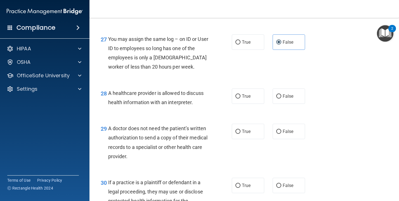
scroll to position [1358, 0]
click at [255, 103] on label "True" at bounding box center [248, 95] width 32 height 15
click at [241, 98] on input "True" at bounding box center [238, 96] width 5 height 4
radio input "true"
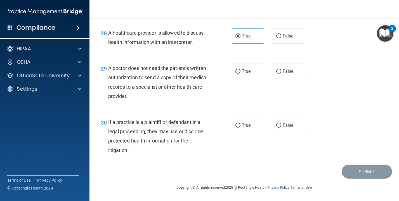
scroll to position [1423, 0]
click at [291, 79] on label "False" at bounding box center [289, 71] width 32 height 15
click at [281, 74] on input "False" at bounding box center [278, 71] width 5 height 4
radio input "true"
click at [240, 128] on input "True" at bounding box center [238, 125] width 5 height 4
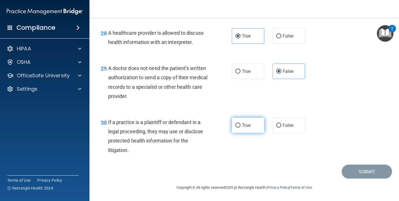
radio input "true"
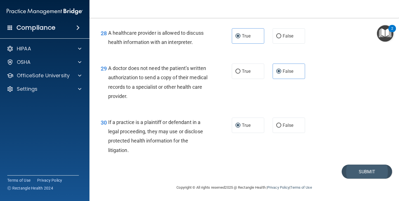
click at [349, 175] on button "Submit" at bounding box center [367, 171] width 50 height 14
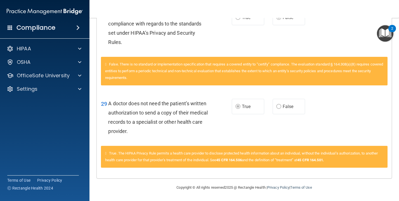
click at [381, 108] on main "Calculating your score.... You did not pass the " The HIPAA Quiz #2 ". 76 out o…" at bounding box center [245, 109] width 310 height 183
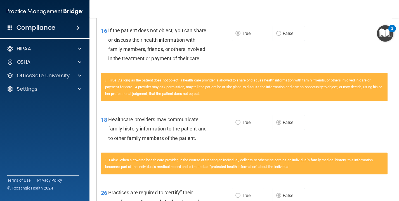
scroll to position [407, 0]
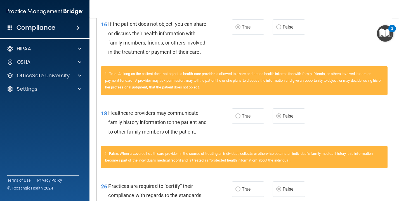
click at [301, 117] on label "False" at bounding box center [289, 115] width 32 height 15
click at [347, 101] on div "True. As long as the patient does not object, a health care provider is allowed…" at bounding box center [244, 83] width 295 height 35
click at [353, 40] on div "16 If the patient does not object, you can share or discuss their health inform…" at bounding box center [244, 39] width 295 height 54
click at [303, 53] on div "16 If the patient does not object, you can share or discuss their health inform…" at bounding box center [244, 39] width 295 height 54
click at [332, 19] on div "16 If the patient does not object, you can share or discuss their health inform…" at bounding box center [244, 39] width 295 height 54
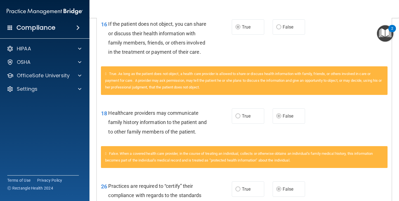
click at [332, 19] on div "16 If the patient does not object, you can share or discuss their health inform…" at bounding box center [244, 39] width 295 height 54
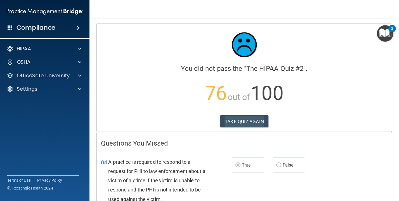
scroll to position [0, 0]
click at [238, 122] on button "TAKE QUIZ AGAIN" at bounding box center [244, 121] width 48 height 12
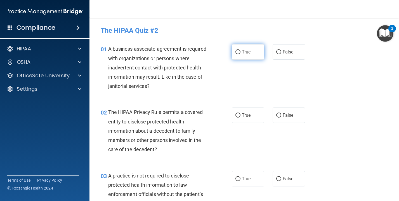
click at [234, 55] on label "True" at bounding box center [248, 51] width 32 height 15
click at [236, 54] on input "True" at bounding box center [238, 52] width 5 height 4
radio input "true"
click at [238, 120] on label "True" at bounding box center [248, 114] width 32 height 15
click at [238, 117] on input "True" at bounding box center [238, 115] width 5 height 4
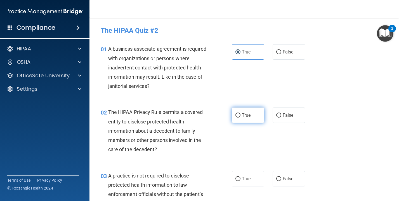
radio input "true"
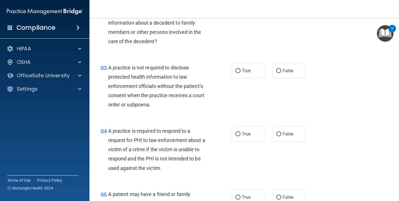
scroll to position [110, 0]
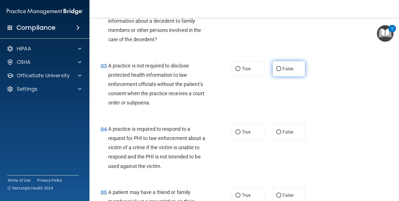
click at [282, 67] on label "False" at bounding box center [289, 68] width 32 height 15
click at [281, 67] on input "False" at bounding box center [278, 69] width 5 height 4
radio input "true"
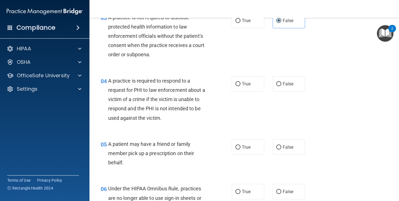
scroll to position [161, 0]
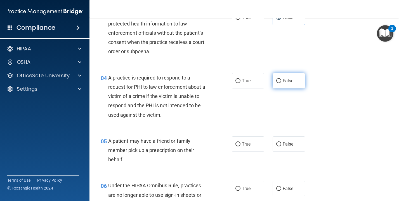
click at [274, 85] on label "False" at bounding box center [289, 80] width 32 height 15
click at [276, 83] on input "False" at bounding box center [278, 81] width 5 height 4
radio input "true"
click at [244, 84] on label "True" at bounding box center [248, 80] width 32 height 15
click at [241, 83] on input "True" at bounding box center [238, 81] width 5 height 4
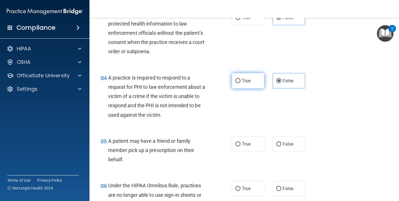
radio input "true"
radio input "false"
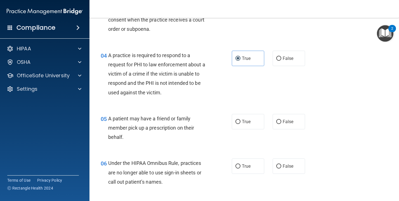
scroll to position [184, 0]
click at [237, 122] on label "True" at bounding box center [248, 120] width 32 height 15
click at [237, 122] on input "True" at bounding box center [238, 121] width 5 height 4
radio input "true"
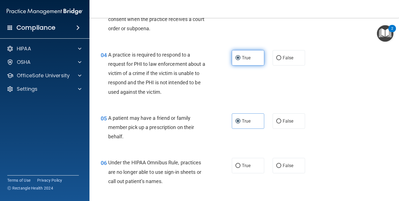
click at [250, 61] on label "True" at bounding box center [248, 57] width 32 height 15
click at [241, 60] on input "True" at bounding box center [238, 58] width 5 height 4
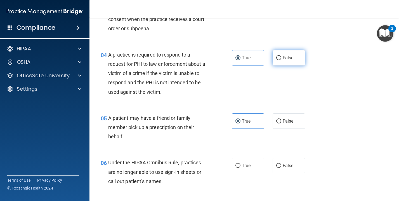
click at [283, 54] on label "False" at bounding box center [289, 57] width 32 height 15
click at [281, 56] on input "False" at bounding box center [278, 58] width 5 height 4
radio input "true"
radio input "false"
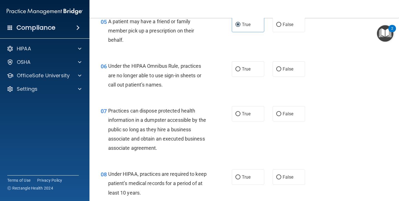
scroll to position [281, 0]
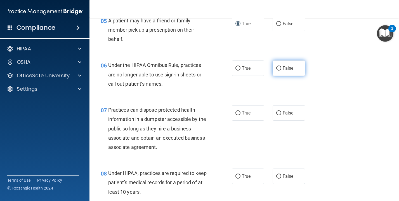
click at [283, 73] on label "False" at bounding box center [289, 67] width 32 height 15
click at [281, 70] on input "False" at bounding box center [278, 68] width 5 height 4
radio input "true"
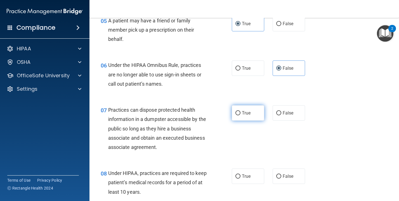
click at [236, 113] on input "True" at bounding box center [238, 113] width 5 height 4
radio input "true"
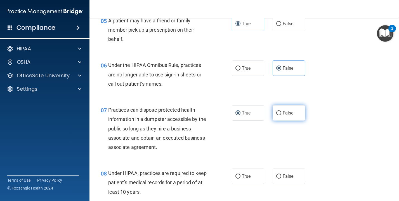
click at [277, 113] on input "False" at bounding box center [278, 113] width 5 height 4
radio input "true"
radio input "false"
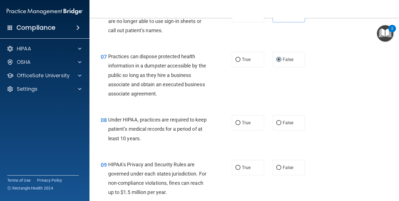
scroll to position [336, 0]
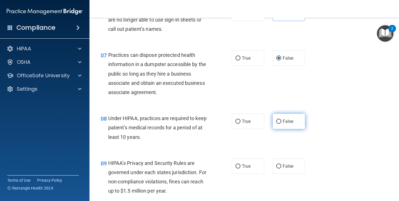
click at [275, 120] on label "False" at bounding box center [289, 121] width 32 height 15
click at [276, 120] on input "False" at bounding box center [278, 121] width 5 height 4
radio input "true"
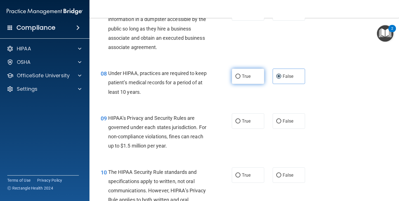
scroll to position [386, 0]
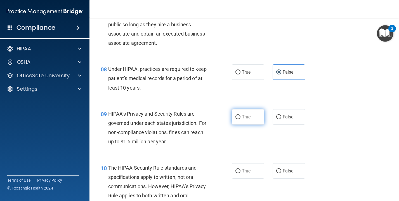
click at [253, 114] on label "True" at bounding box center [248, 116] width 32 height 15
click at [241, 115] on input "True" at bounding box center [238, 117] width 5 height 4
radio input "true"
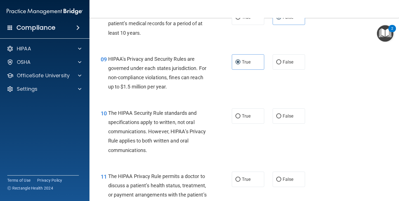
scroll to position [442, 0]
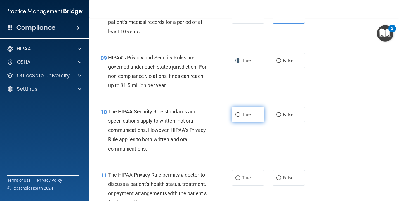
click at [247, 112] on span "True" at bounding box center [246, 114] width 9 height 5
click at [241, 113] on input "True" at bounding box center [238, 115] width 5 height 4
radio input "true"
click at [290, 117] on label "False" at bounding box center [289, 114] width 32 height 15
click at [281, 117] on input "False" at bounding box center [278, 115] width 5 height 4
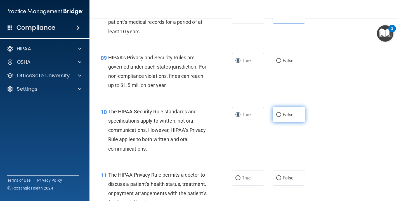
radio input "true"
radio input "false"
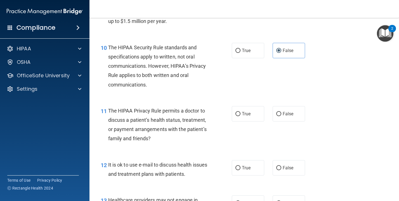
scroll to position [506, 0]
click at [220, 101] on div "11 The HIPAA Privacy Rule permits a doctor to discuss a patient’s health status…" at bounding box center [245, 126] width 296 height 54
click at [255, 120] on div "11 The HIPAA Privacy Rule permits a doctor to discuss a patient’s health status…" at bounding box center [245, 126] width 296 height 54
click at [251, 109] on label "True" at bounding box center [248, 113] width 32 height 15
click at [241, 112] on input "True" at bounding box center [238, 114] width 5 height 4
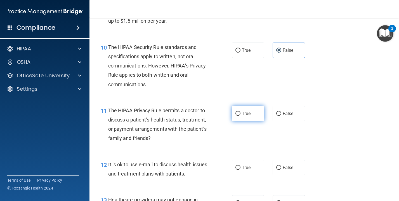
radio input "true"
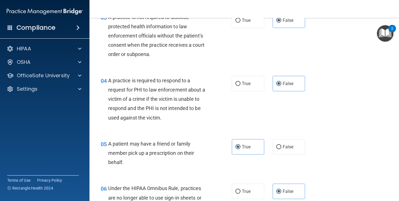
scroll to position [162, 0]
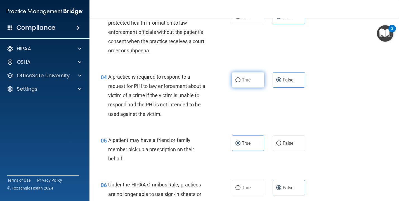
click at [239, 78] on input "True" at bounding box center [238, 80] width 5 height 4
radio input "true"
radio input "false"
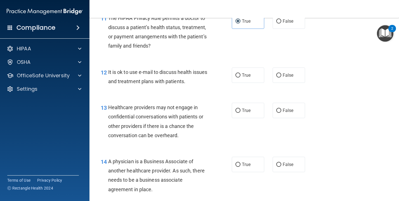
scroll to position [599, 0]
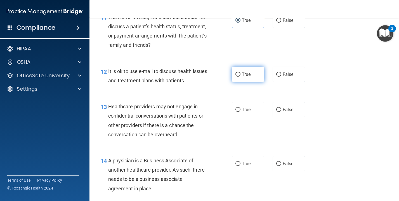
click at [242, 74] on label "True" at bounding box center [248, 74] width 32 height 15
click at [241, 74] on input "True" at bounding box center [238, 74] width 5 height 4
radio input "true"
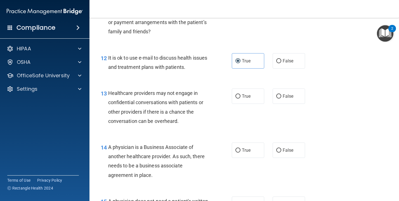
scroll to position [613, 0]
click at [245, 93] on span "True" at bounding box center [246, 95] width 9 height 5
click at [241, 94] on input "True" at bounding box center [238, 96] width 5 height 4
radio input "true"
click at [292, 89] on label "False" at bounding box center [289, 95] width 32 height 15
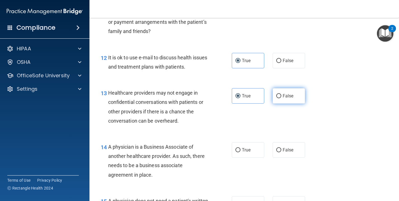
click at [281, 94] on input "False" at bounding box center [278, 96] width 5 height 4
radio input "true"
radio input "false"
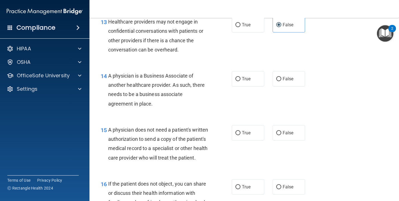
scroll to position [686, 0]
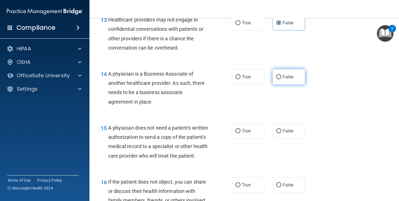
click at [285, 76] on span "False" at bounding box center [288, 76] width 11 height 5
click at [281, 76] on input "False" at bounding box center [278, 77] width 5 height 4
radio input "true"
click at [285, 128] on span "False" at bounding box center [288, 130] width 11 height 5
click at [281, 129] on input "False" at bounding box center [278, 131] width 5 height 4
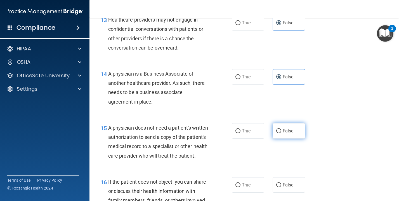
radio input "true"
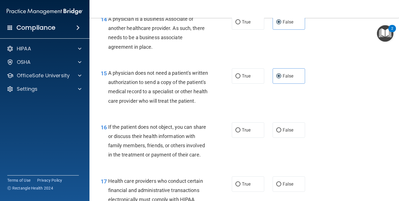
scroll to position [757, 0]
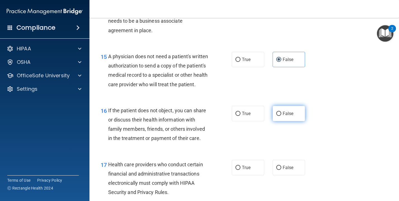
click at [288, 116] on span "False" at bounding box center [288, 113] width 11 height 5
click at [281, 116] on input "False" at bounding box center [278, 114] width 5 height 4
radio input "true"
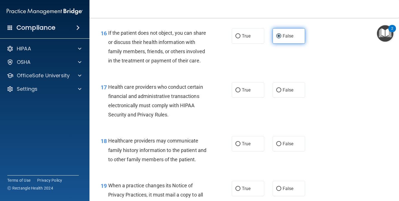
scroll to position [836, 0]
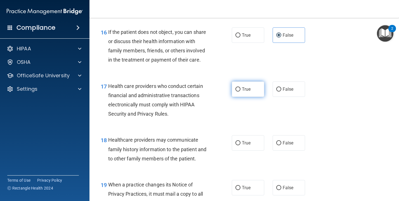
click at [236, 97] on label "True" at bounding box center [248, 88] width 32 height 15
click at [236, 91] on input "True" at bounding box center [238, 89] width 5 height 4
radio input "true"
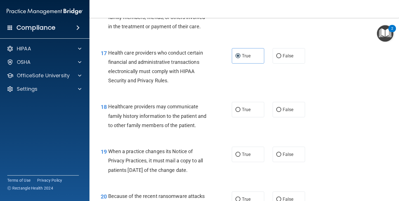
scroll to position [875, 0]
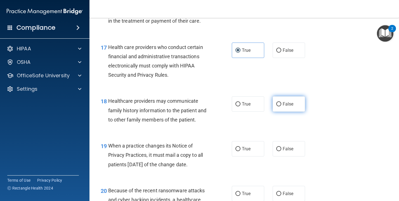
click at [293, 107] on span "False" at bounding box center [288, 103] width 11 height 5
click at [281, 106] on input "False" at bounding box center [278, 104] width 5 height 4
radio input "true"
click at [291, 151] on span "False" at bounding box center [288, 148] width 11 height 5
click at [281, 151] on input "False" at bounding box center [278, 149] width 5 height 4
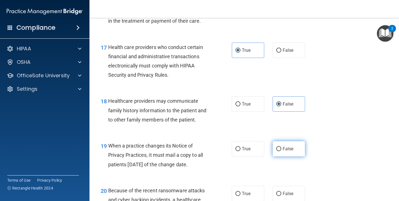
radio input "true"
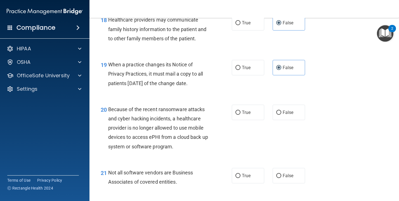
scroll to position [956, 0]
click at [285, 115] on span "False" at bounding box center [288, 111] width 11 height 5
click at [281, 114] on input "False" at bounding box center [278, 112] width 5 height 4
radio input "true"
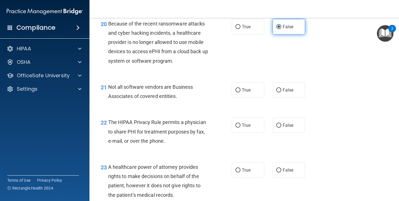
scroll to position [1043, 0]
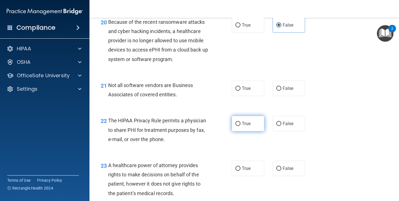
click at [245, 125] on span "True" at bounding box center [246, 123] width 9 height 5
click at [241, 125] on input "True" at bounding box center [238, 124] width 5 height 4
radio input "true"
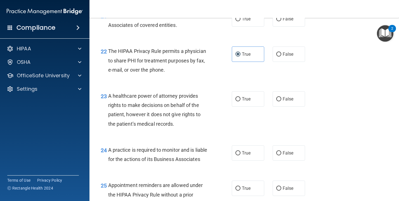
scroll to position [1116, 0]
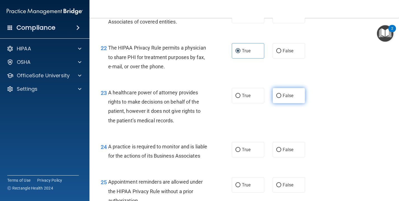
click at [283, 98] on span "False" at bounding box center [288, 95] width 11 height 5
click at [281, 98] on input "False" at bounding box center [278, 96] width 5 height 4
radio input "true"
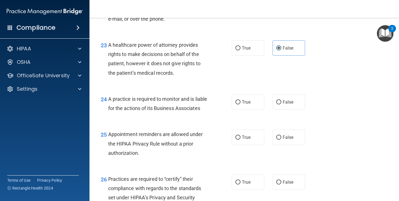
scroll to position [1165, 0]
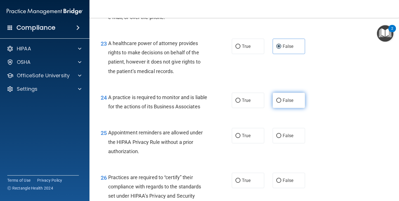
click at [286, 108] on label "False" at bounding box center [289, 100] width 32 height 15
click at [281, 103] on input "False" at bounding box center [278, 100] width 5 height 4
radio input "true"
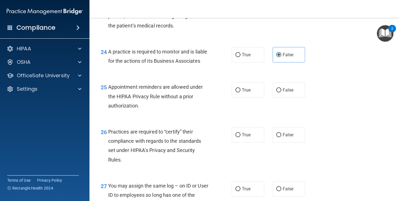
scroll to position [1212, 0]
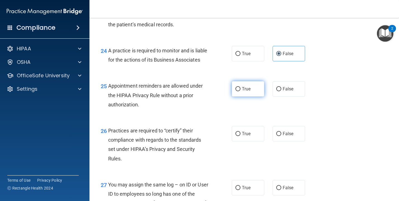
click at [249, 91] on span "True" at bounding box center [246, 88] width 9 height 5
click at [241, 91] on input "True" at bounding box center [238, 89] width 5 height 4
radio input "true"
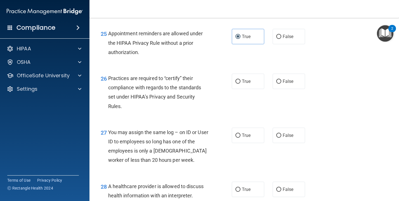
scroll to position [1271, 0]
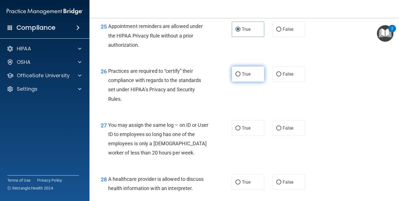
click at [251, 82] on label "True" at bounding box center [248, 73] width 32 height 15
click at [241, 76] on input "True" at bounding box center [238, 74] width 5 height 4
radio input "true"
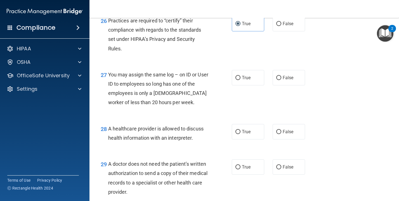
scroll to position [1324, 0]
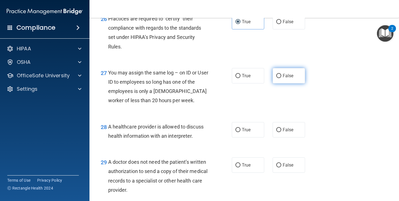
click at [281, 83] on label "False" at bounding box center [289, 75] width 32 height 15
click at [281, 78] on input "False" at bounding box center [278, 76] width 5 height 4
radio input "true"
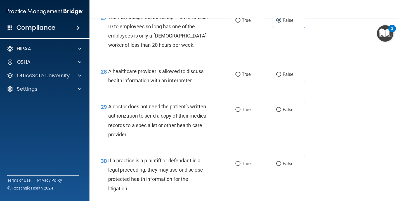
scroll to position [1384, 0]
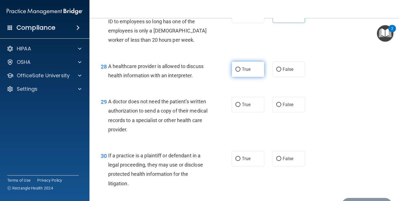
click at [236, 72] on input "True" at bounding box center [238, 69] width 5 height 4
radio input "true"
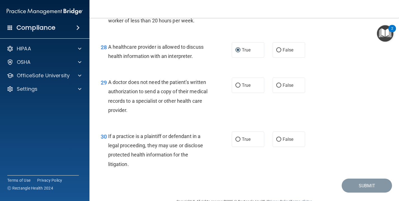
scroll to position [1405, 0]
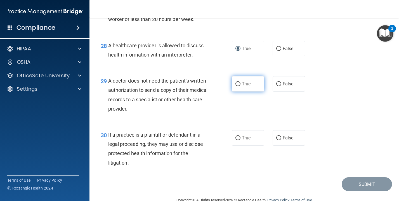
click at [247, 91] on label "True" at bounding box center [248, 83] width 32 height 15
click at [241, 86] on input "True" at bounding box center [238, 84] width 5 height 4
radio input "true"
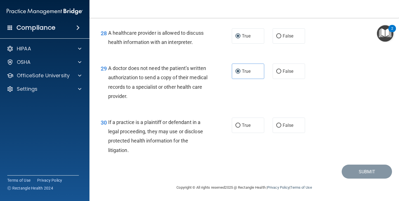
scroll to position [1429, 0]
click at [244, 121] on label "True" at bounding box center [248, 124] width 32 height 15
click at [241, 123] on input "True" at bounding box center [238, 125] width 5 height 4
radio input "true"
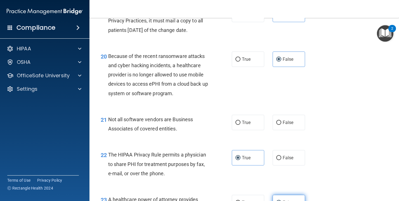
scroll to position [1006, 0]
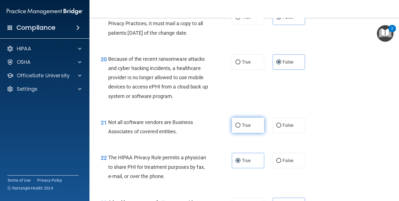
click at [253, 129] on label "True" at bounding box center [248, 124] width 32 height 15
click at [241, 128] on input "True" at bounding box center [238, 125] width 5 height 4
radio input "true"
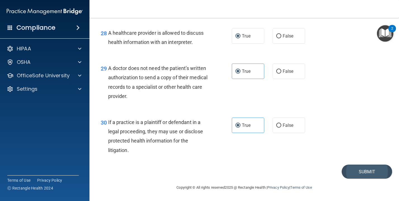
scroll to position [1429, 0]
click at [365, 170] on button "Submit" at bounding box center [367, 171] width 50 height 14
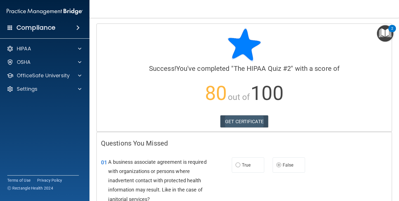
click at [242, 120] on link "GET CERTIFICATE" at bounding box center [244, 121] width 48 height 12
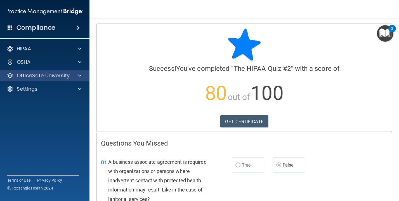
click at [72, 76] on div "OfficeSafe University" at bounding box center [45, 75] width 90 height 11
click at [75, 72] on div at bounding box center [79, 75] width 14 height 7
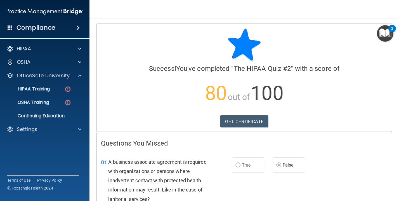
click at [65, 90] on ul "HIPAA Training OSHA Training Continuing Education" at bounding box center [44, 101] width 101 height 40
click at [63, 88] on link "HIPAA Training" at bounding box center [38, 88] width 88 height 11
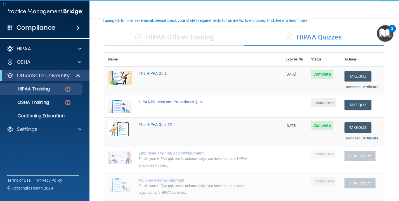
scroll to position [36, 0]
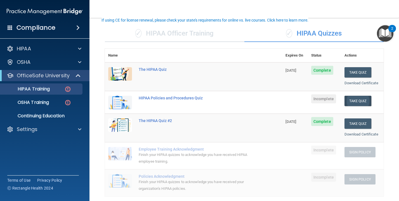
click at [358, 97] on button "Take Quiz" at bounding box center [358, 101] width 27 height 10
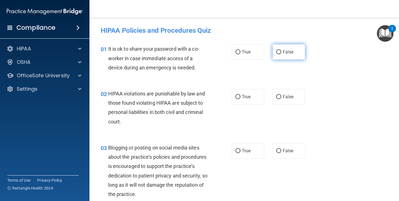
click at [283, 55] on label "False" at bounding box center [289, 51] width 32 height 15
click at [281, 54] on input "False" at bounding box center [278, 52] width 5 height 4
radio input "true"
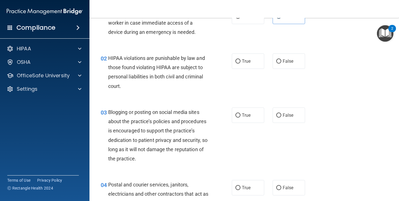
scroll to position [39, 0]
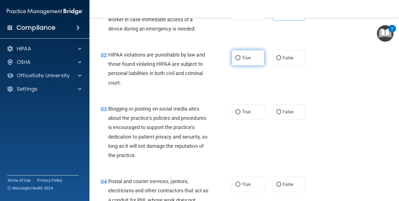
click at [239, 53] on label "True" at bounding box center [248, 57] width 32 height 15
click at [239, 56] on input "True" at bounding box center [238, 58] width 5 height 4
radio input "true"
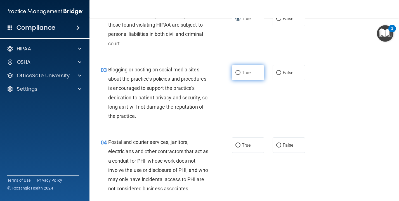
scroll to position [81, 0]
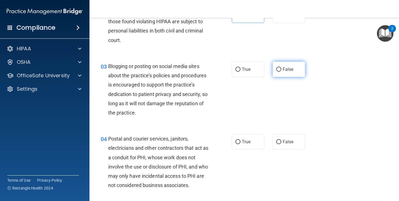
click at [276, 72] on label "False" at bounding box center [289, 69] width 32 height 15
click at [276, 72] on input "False" at bounding box center [278, 69] width 5 height 4
radio input "true"
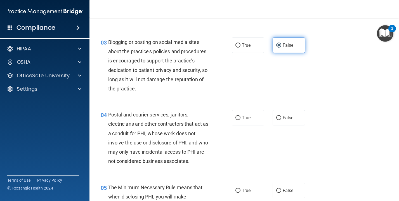
scroll to position [110, 0]
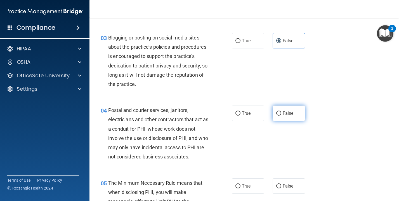
click at [286, 115] on label "False" at bounding box center [289, 112] width 32 height 15
click at [281, 115] on input "False" at bounding box center [278, 113] width 5 height 4
radio input "true"
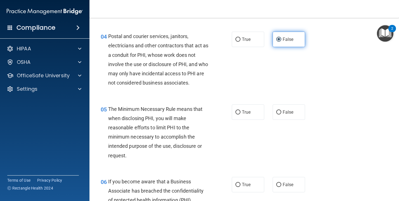
scroll to position [188, 0]
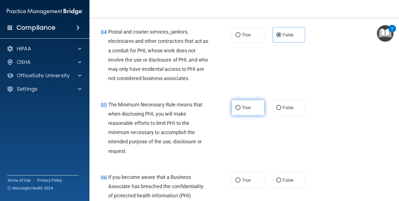
click at [256, 111] on label "True" at bounding box center [248, 107] width 32 height 15
click at [241, 110] on input "True" at bounding box center [238, 108] width 5 height 4
radio input "true"
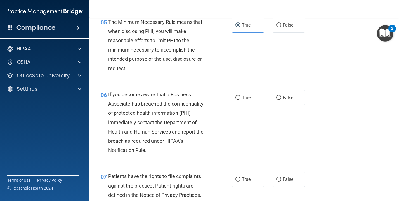
scroll to position [275, 0]
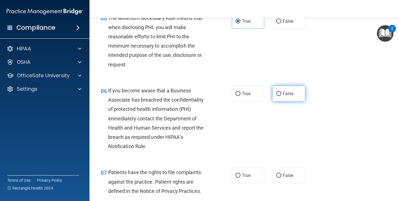
click at [283, 92] on span "False" at bounding box center [288, 93] width 11 height 5
click at [281, 92] on input "False" at bounding box center [278, 94] width 5 height 4
radio input "true"
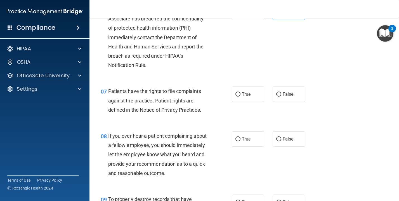
scroll to position [356, 0]
click at [256, 94] on label "True" at bounding box center [248, 93] width 32 height 15
click at [241, 94] on input "True" at bounding box center [238, 94] width 5 height 4
radio input "true"
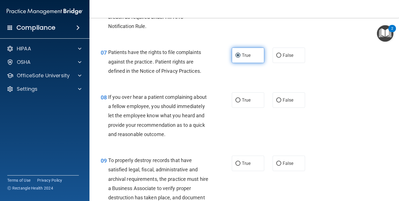
scroll to position [396, 0]
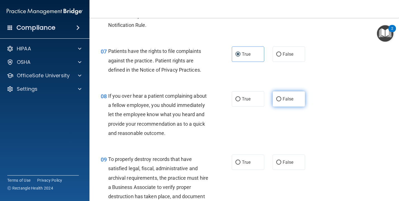
click at [278, 97] on input "False" at bounding box center [278, 99] width 5 height 4
radio input "true"
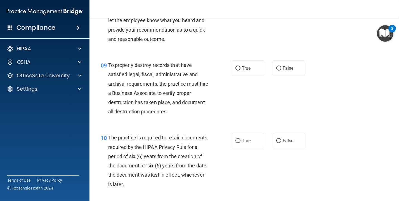
scroll to position [492, 0]
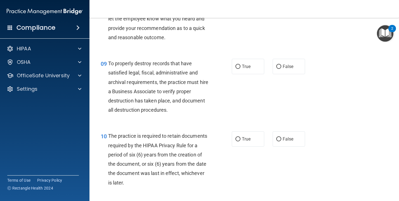
click at [250, 74] on div "09 To properly destroy records that have satisfied legal, fiscal, administrativ…" at bounding box center [245, 88] width 296 height 72
click at [253, 67] on label "True" at bounding box center [248, 66] width 32 height 15
click at [241, 67] on input "True" at bounding box center [238, 67] width 5 height 4
radio input "true"
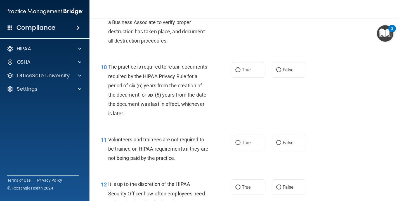
scroll to position [561, 0]
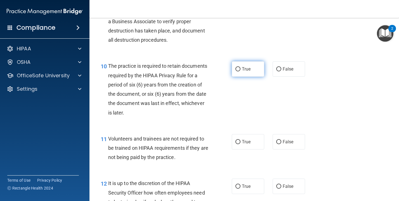
click at [245, 67] on span "True" at bounding box center [246, 68] width 9 height 5
click at [241, 67] on input "True" at bounding box center [238, 69] width 5 height 4
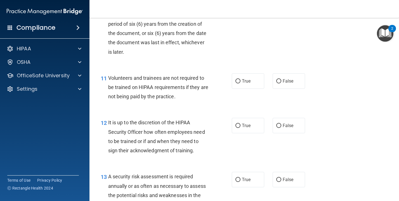
scroll to position [624, 0]
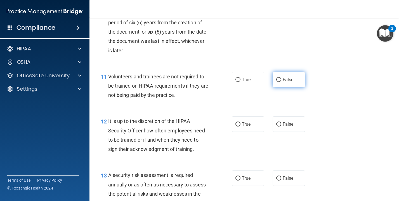
click at [278, 81] on label "False" at bounding box center [289, 79] width 32 height 15
click at [278, 81] on input "False" at bounding box center [278, 80] width 5 height 4
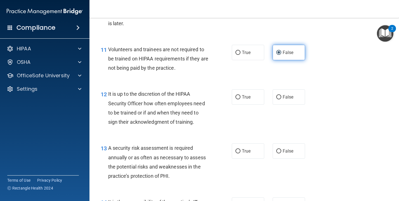
scroll to position [655, 0]
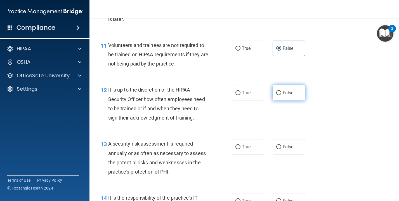
click at [287, 91] on span "False" at bounding box center [288, 92] width 11 height 5
click at [281, 91] on input "False" at bounding box center [278, 93] width 5 height 4
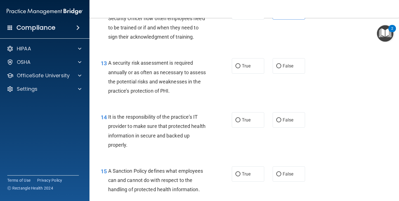
scroll to position [736, 0]
click at [257, 69] on label "True" at bounding box center [248, 65] width 32 height 15
click at [241, 68] on input "True" at bounding box center [238, 66] width 5 height 4
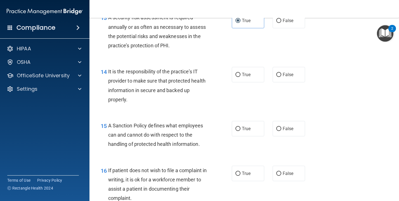
scroll to position [781, 0]
click at [239, 75] on label "True" at bounding box center [248, 74] width 32 height 15
click at [239, 75] on input "True" at bounding box center [238, 75] width 5 height 4
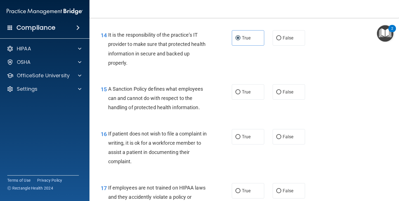
scroll to position [820, 0]
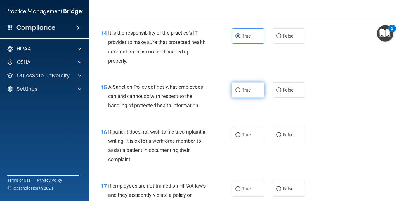
click at [251, 90] on label "True" at bounding box center [248, 89] width 32 height 15
click at [241, 90] on input "True" at bounding box center [238, 90] width 5 height 4
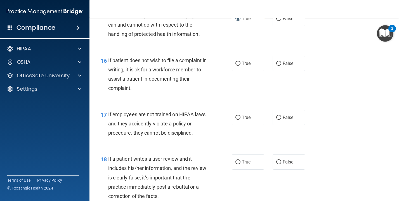
scroll to position [902, 0]
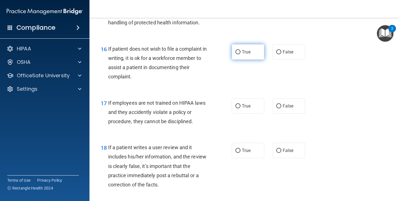
click at [257, 50] on label "True" at bounding box center [248, 51] width 32 height 15
click at [241, 50] on input "True" at bounding box center [238, 52] width 5 height 4
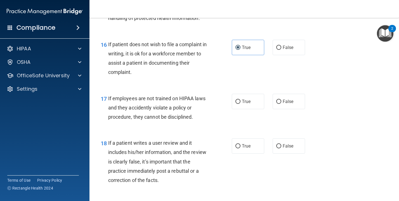
scroll to position [918, 0]
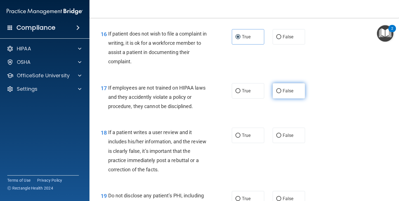
click at [277, 89] on input "False" at bounding box center [278, 91] width 5 height 4
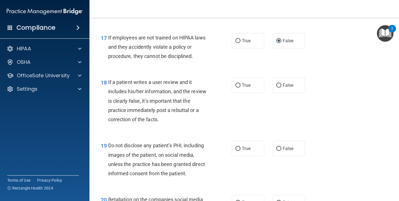
scroll to position [967, 0]
click at [281, 78] on label "False" at bounding box center [289, 85] width 32 height 15
click at [281, 84] on input "False" at bounding box center [278, 86] width 5 height 4
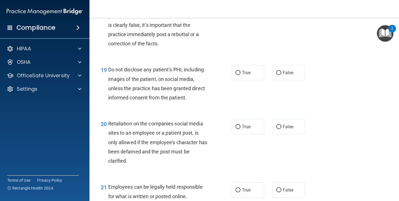
scroll to position [1045, 0]
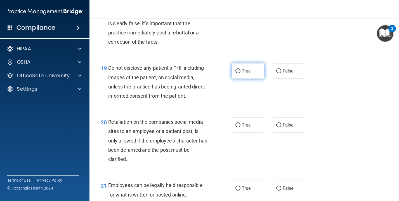
click at [251, 67] on label "True" at bounding box center [248, 70] width 32 height 15
click at [241, 69] on input "True" at bounding box center [238, 71] width 5 height 4
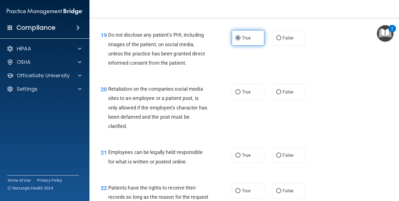
scroll to position [1078, 0]
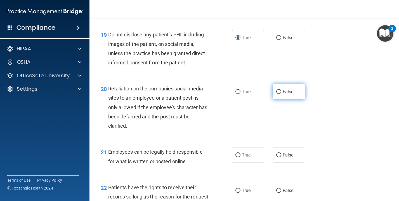
click at [282, 84] on label "False" at bounding box center [289, 91] width 32 height 15
click at [281, 90] on input "False" at bounding box center [278, 92] width 5 height 4
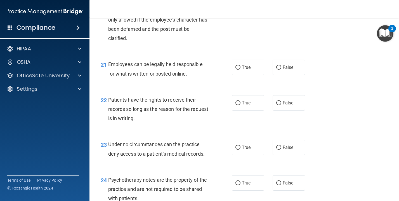
scroll to position [1168, 0]
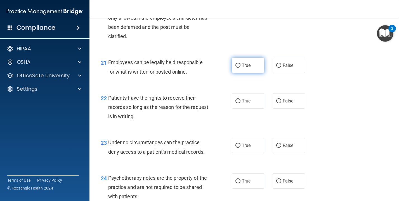
click at [254, 62] on label "True" at bounding box center [248, 65] width 32 height 15
click at [241, 64] on input "True" at bounding box center [238, 66] width 5 height 4
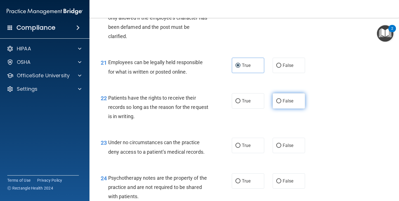
click at [288, 93] on label "False" at bounding box center [289, 100] width 32 height 15
click at [281, 99] on input "False" at bounding box center [278, 101] width 5 height 4
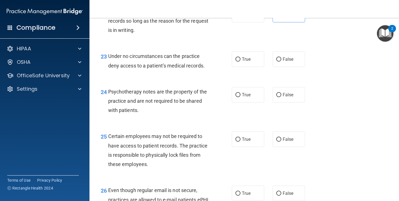
scroll to position [1255, 0]
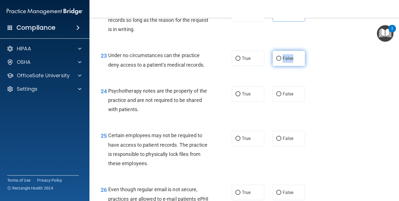
click at [283, 55] on label "False" at bounding box center [289, 58] width 32 height 15
click at [281, 57] on input "False" at bounding box center [278, 59] width 5 height 4
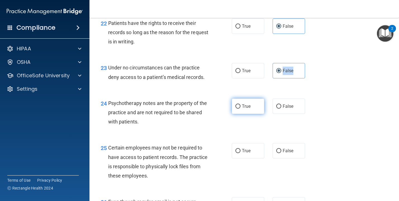
scroll to position [1243, 0]
click at [245, 98] on label "True" at bounding box center [248, 105] width 32 height 15
click at [241, 104] on input "True" at bounding box center [238, 106] width 5 height 4
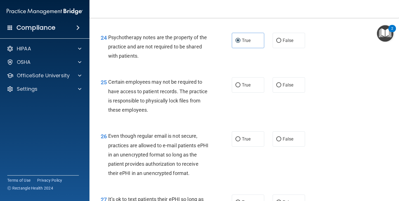
scroll to position [1324, 0]
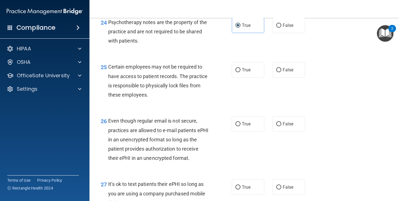
click at [251, 56] on div "25 Certain employees may not be required to have access to patient records. The…" at bounding box center [245, 82] width 296 height 54
click at [250, 62] on label "True" at bounding box center [248, 69] width 32 height 15
click at [241, 68] on input "True" at bounding box center [238, 70] width 5 height 4
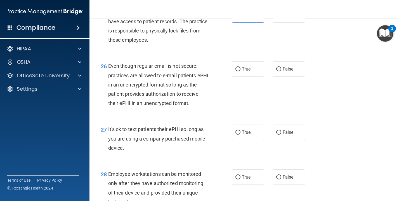
scroll to position [1377, 0]
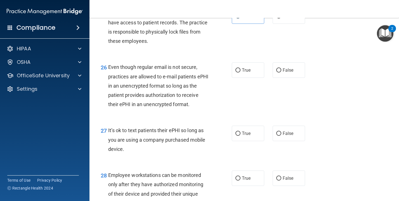
click at [280, 72] on div "26 Even though regular email is not secure, practices are allowed to e-mail pat…" at bounding box center [245, 86] width 296 height 63
click at [281, 67] on label "False" at bounding box center [289, 69] width 32 height 15
click at [281, 68] on input "False" at bounding box center [278, 70] width 5 height 4
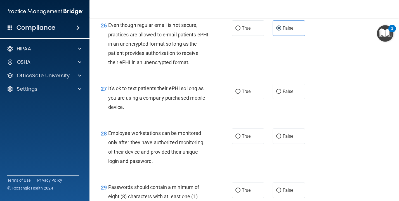
scroll to position [1424, 0]
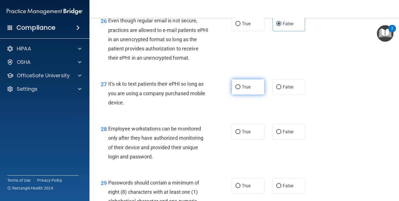
click at [261, 81] on label "True" at bounding box center [248, 86] width 32 height 15
click at [241, 85] on input "True" at bounding box center [238, 87] width 5 height 4
click at [277, 79] on label "False" at bounding box center [289, 86] width 32 height 15
click at [277, 85] on input "False" at bounding box center [278, 87] width 5 height 4
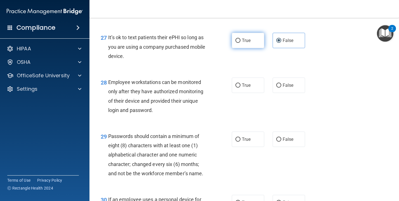
scroll to position [1473, 0]
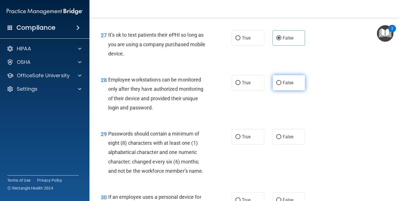
click at [274, 79] on label "False" at bounding box center [289, 82] width 32 height 15
click at [276, 81] on input "False" at bounding box center [278, 83] width 5 height 4
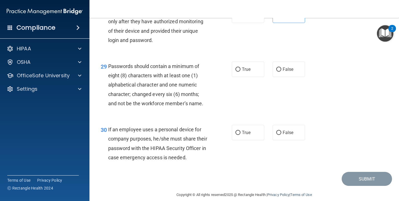
scroll to position [1540, 0]
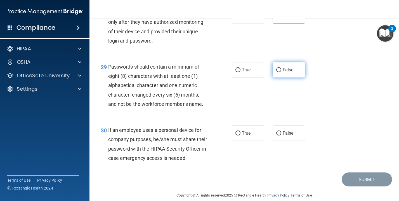
click at [287, 67] on span "False" at bounding box center [288, 69] width 11 height 5
click at [281, 68] on input "False" at bounding box center [278, 70] width 5 height 4
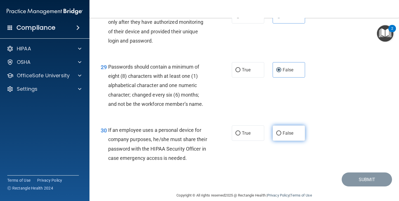
click at [288, 132] on label "False" at bounding box center [289, 132] width 32 height 15
click at [281, 132] on input "False" at bounding box center [278, 133] width 5 height 4
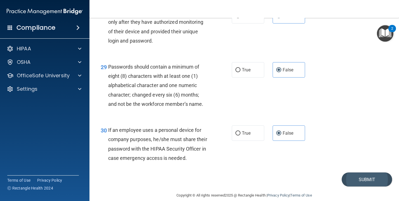
click at [356, 172] on button "Submit" at bounding box center [367, 179] width 50 height 14
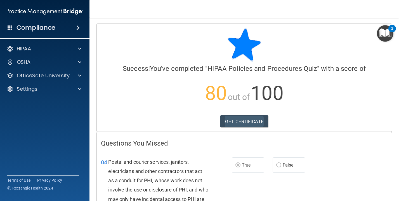
click at [245, 121] on link "GET CERTIFICATE" at bounding box center [244, 121] width 48 height 12
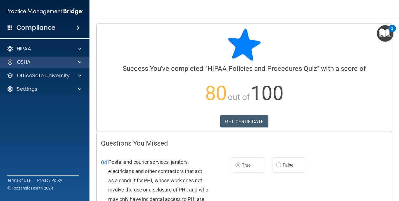
click at [62, 59] on div "OSHA" at bounding box center [37, 62] width 69 height 7
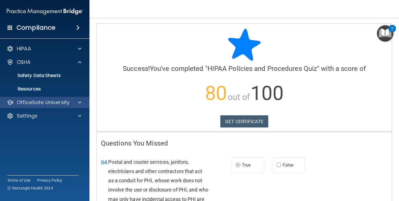
click at [47, 99] on p "OfficeSafe University" at bounding box center [43, 102] width 53 height 7
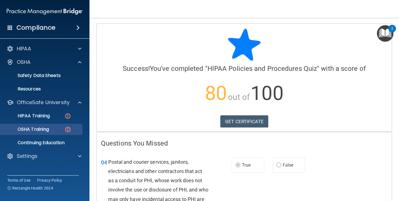
click at [67, 126] on img at bounding box center [67, 129] width 7 height 7
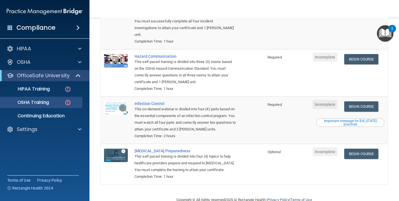
scroll to position [90, 0]
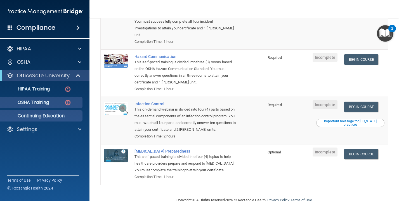
click at [61, 114] on link "Continuing Education" at bounding box center [38, 115] width 88 height 11
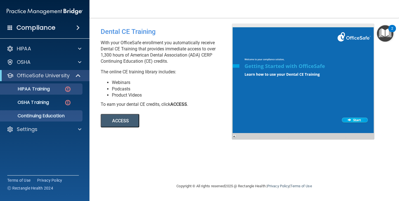
click at [58, 86] on div "HIPAA Training" at bounding box center [42, 89] width 76 height 6
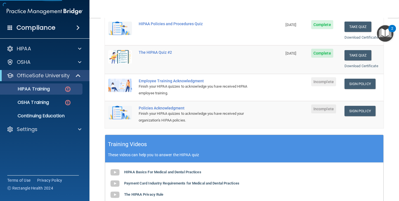
scroll to position [111, 0]
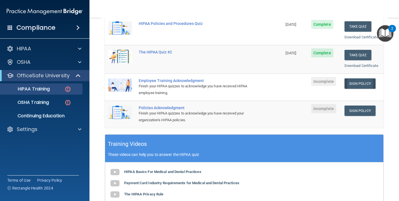
click at [358, 83] on link "Sign Policy" at bounding box center [360, 83] width 31 height 10
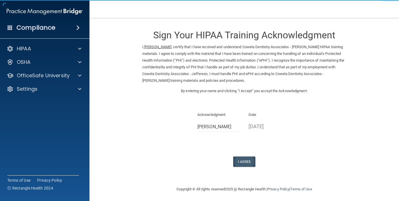
click at [243, 157] on button "I Agree" at bounding box center [244, 161] width 22 height 10
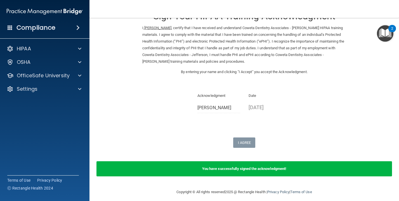
scroll to position [19, 0]
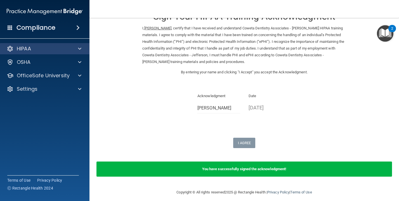
click at [41, 43] on div "HIPAA" at bounding box center [45, 48] width 90 height 11
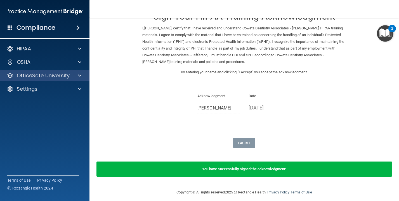
click at [56, 73] on p "OfficeSafe University" at bounding box center [43, 75] width 53 height 7
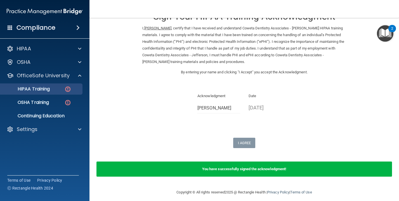
click at [56, 86] on div "HIPAA Training" at bounding box center [42, 89] width 76 height 6
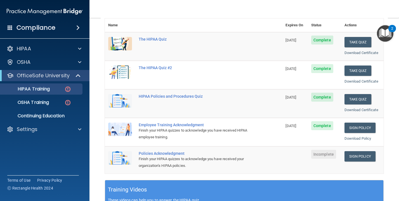
scroll to position [67, 0]
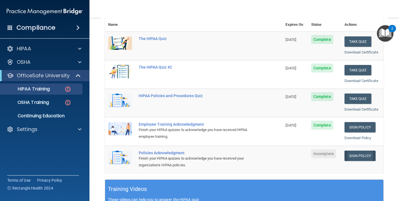
click at [349, 151] on link "Sign Policy" at bounding box center [360, 156] width 31 height 10
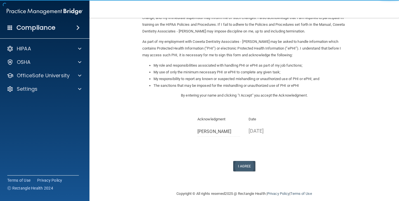
scroll to position [49, 0]
click at [246, 161] on button "I Agree" at bounding box center [244, 166] width 22 height 10
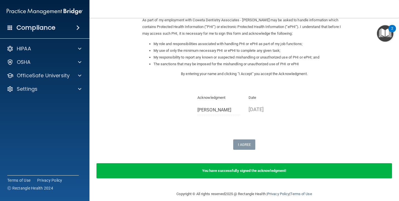
scroll to position [70, 0]
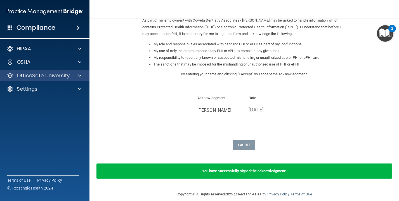
click at [23, 72] on p "OfficeSafe University" at bounding box center [43, 75] width 53 height 7
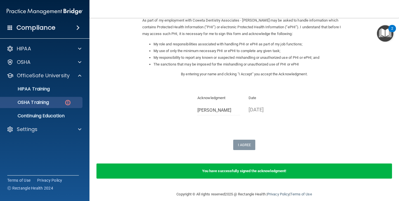
click at [30, 100] on p "OSHA Training" at bounding box center [26, 103] width 45 height 6
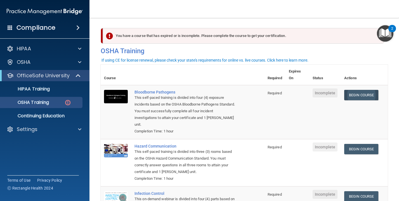
click at [355, 94] on link "Begin Course" at bounding box center [361, 95] width 34 height 10
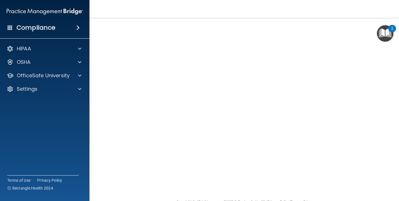
scroll to position [26, 0]
